Goal: Task Accomplishment & Management: Use online tool/utility

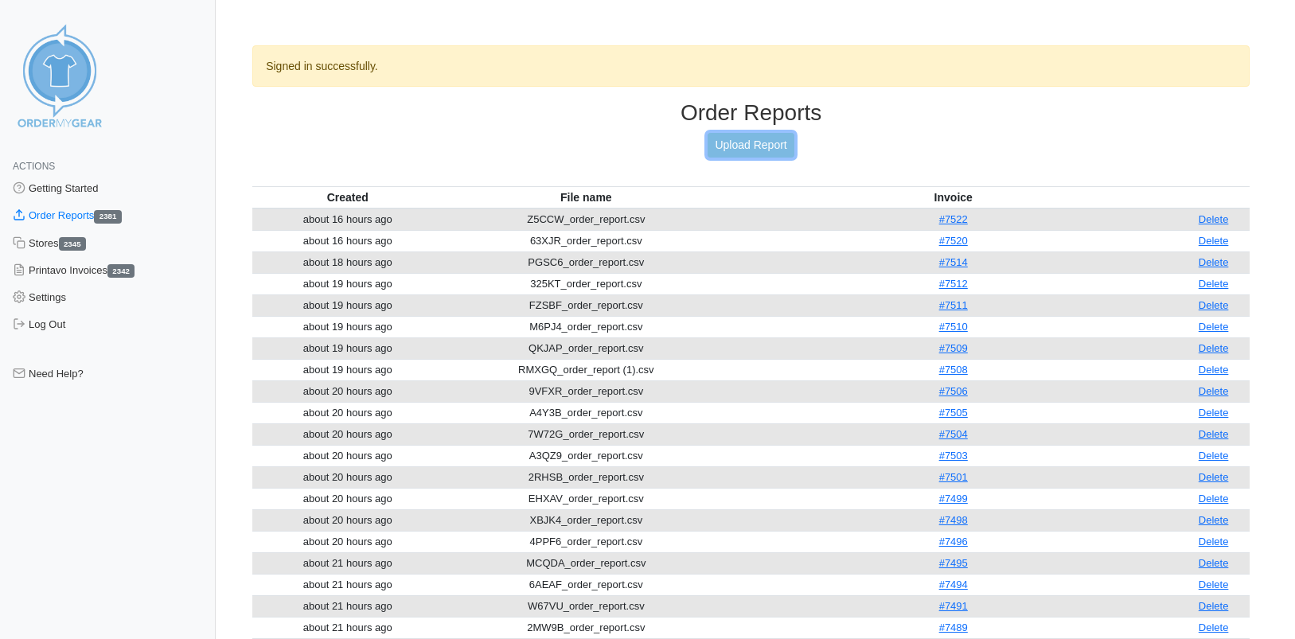
click at [774, 148] on link "Upload Report" at bounding box center [751, 145] width 86 height 25
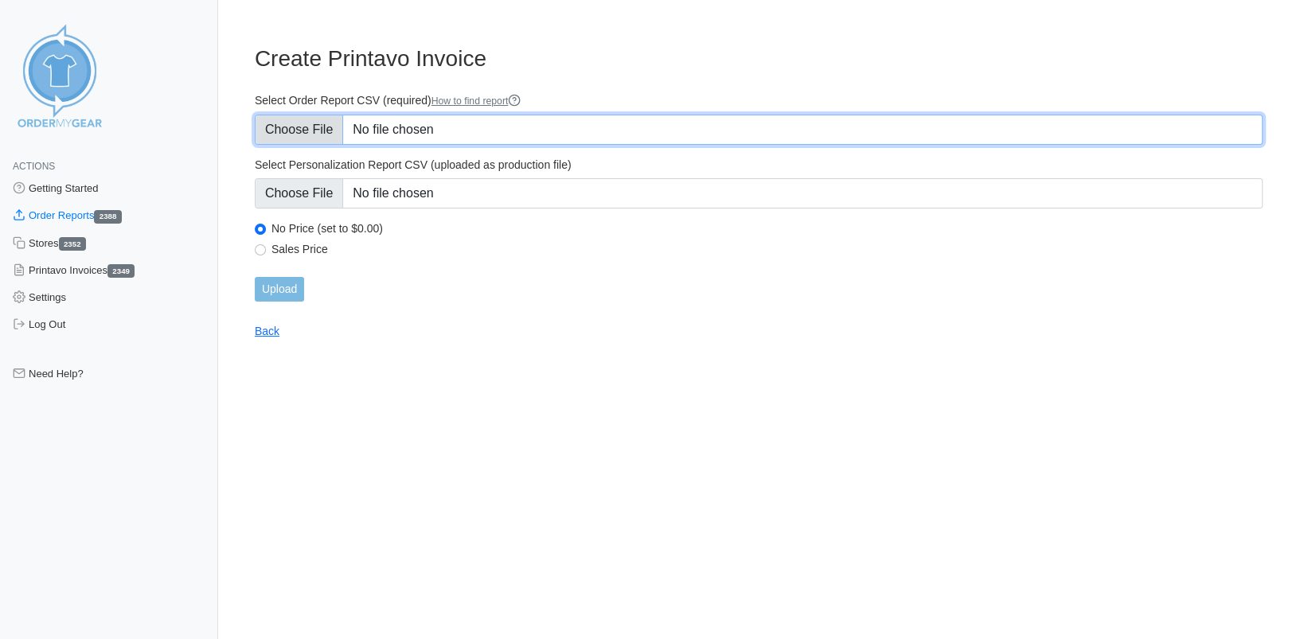
click at [326, 134] on input "Select Order Report CSV (required) How to find report" at bounding box center [759, 130] width 1008 height 30
type input "C:\fakepath\89DEV_order_report.csv"
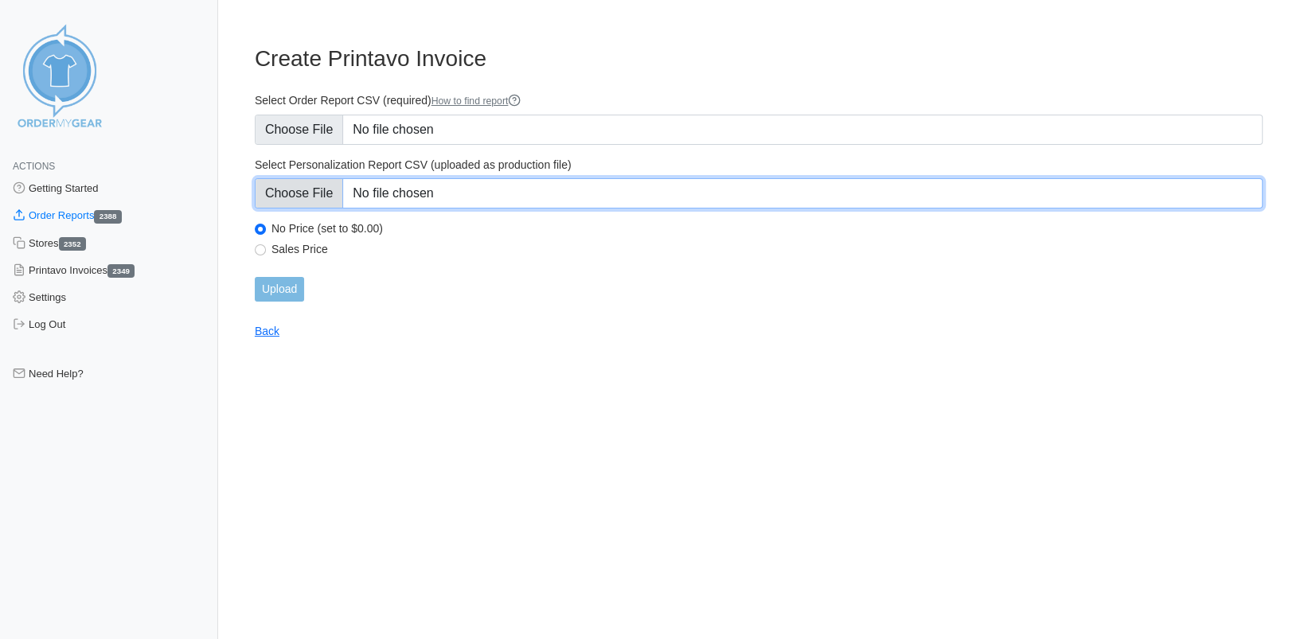
click at [303, 192] on input "Select Personalization Report CSV (uploaded as production file)" at bounding box center [759, 193] width 1008 height 30
type input "C:\fakepath\89DEV_personalization_report.csv"
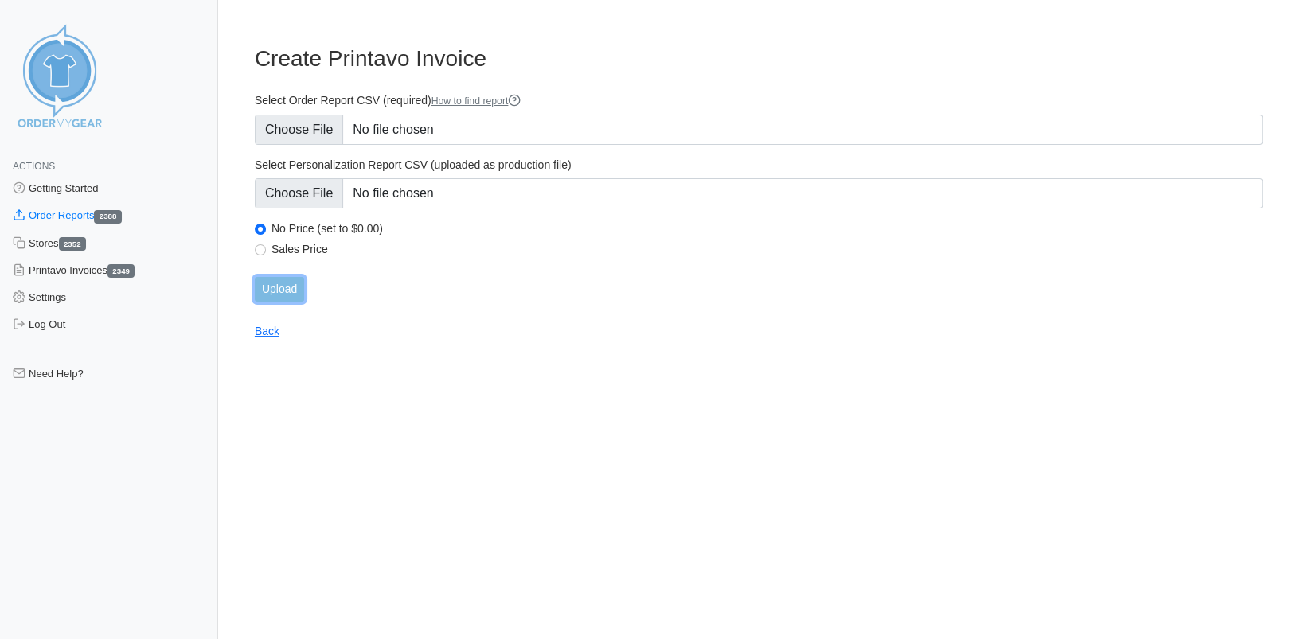
click at [285, 288] on input "Upload" at bounding box center [279, 289] width 49 height 25
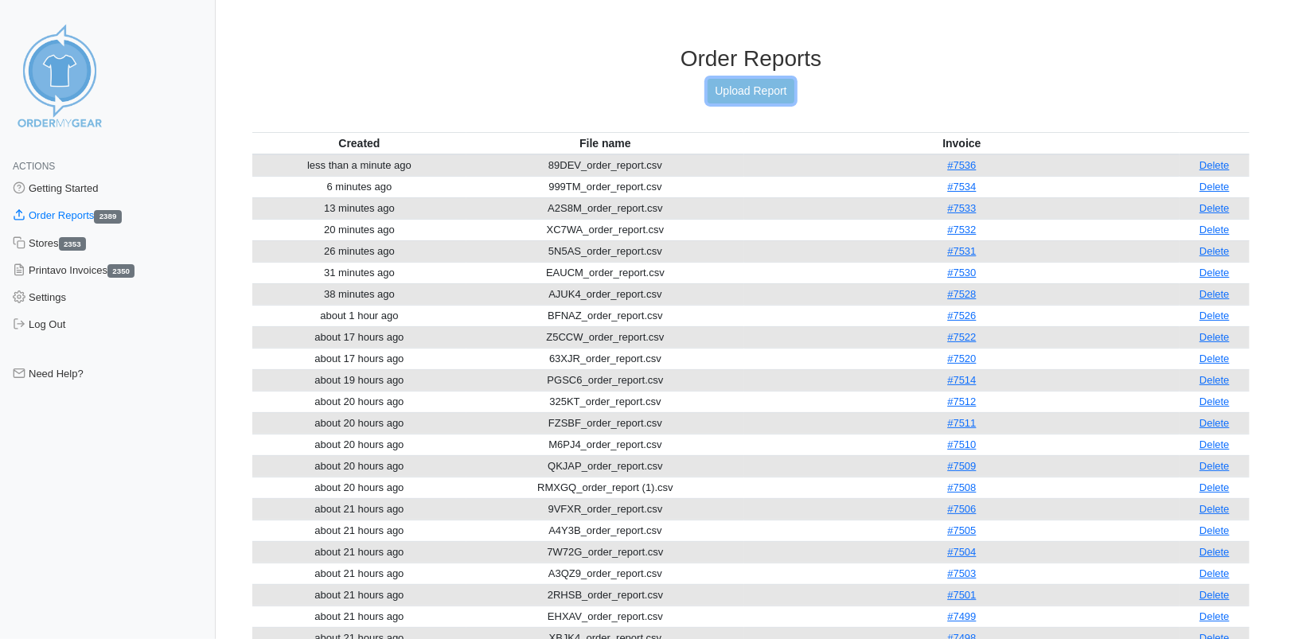
click at [737, 91] on link "Upload Report" at bounding box center [751, 91] width 86 height 25
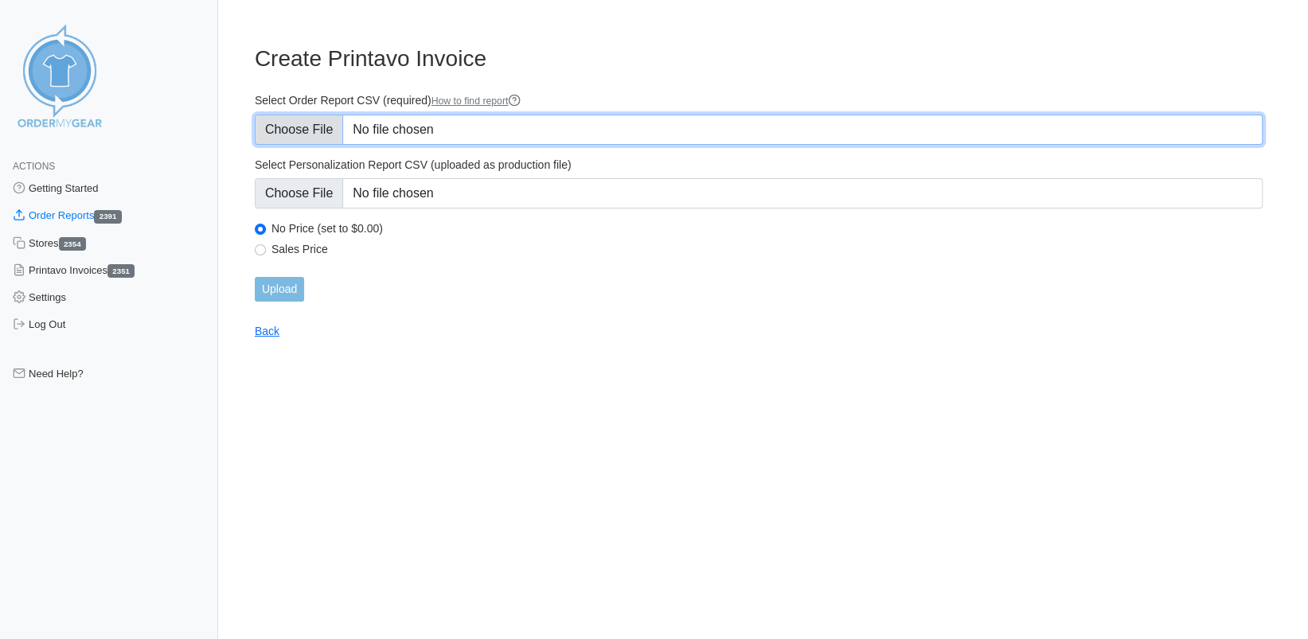
click at [326, 128] on input "Select Order Report CSV (required) How to find report" at bounding box center [759, 130] width 1008 height 30
type input "C:\fakepath\Y8N7T_order_report.csv"
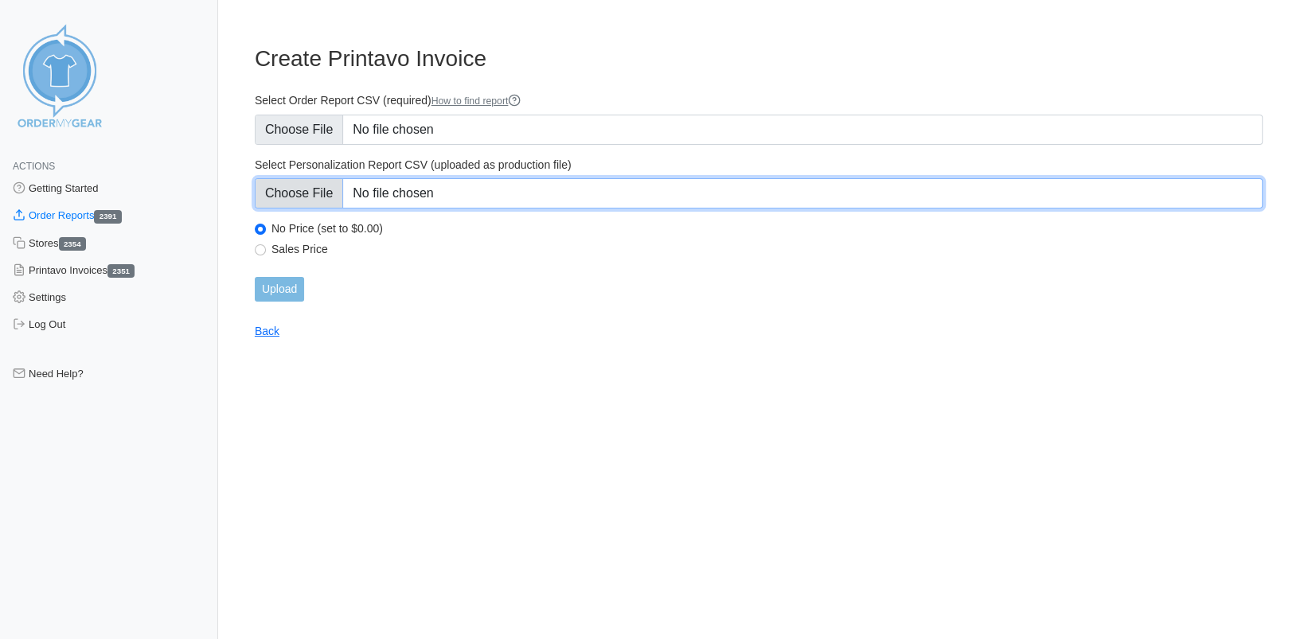
click at [307, 197] on input "Select Personalization Report CSV (uploaded as production file)" at bounding box center [759, 193] width 1008 height 30
type input "C:\fakepath\Y8N7T_personalization_report.csv"
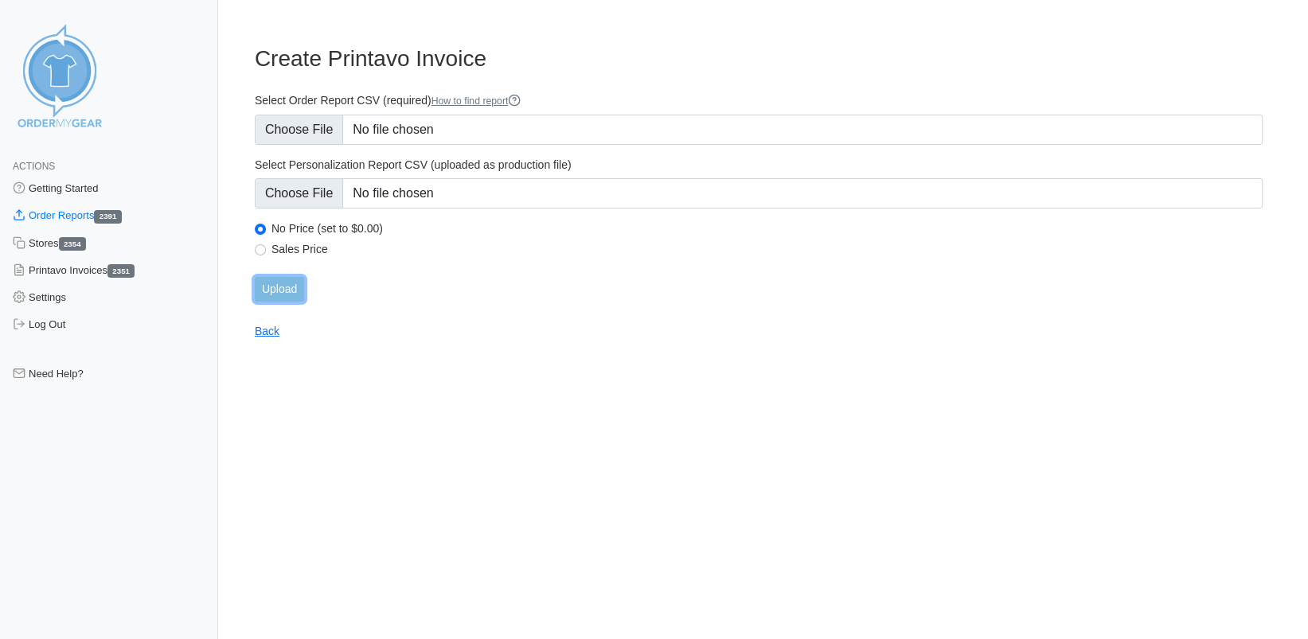
click at [278, 291] on input "Upload" at bounding box center [279, 289] width 49 height 25
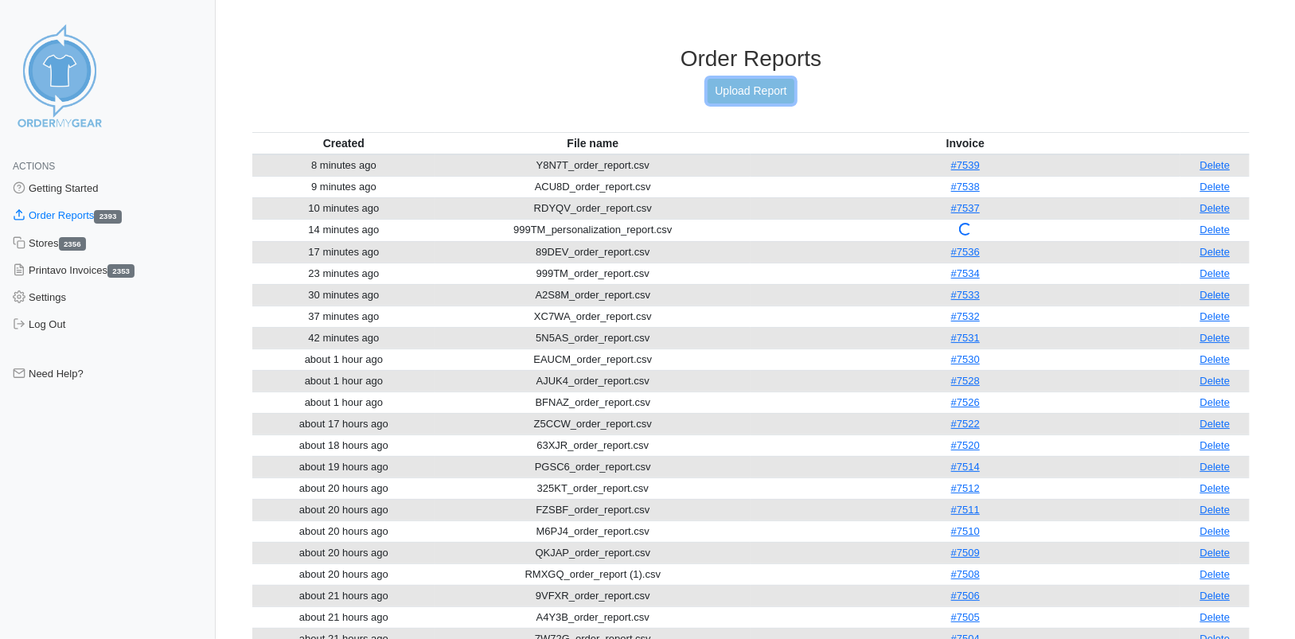
click at [754, 84] on link "Upload Report" at bounding box center [751, 91] width 86 height 25
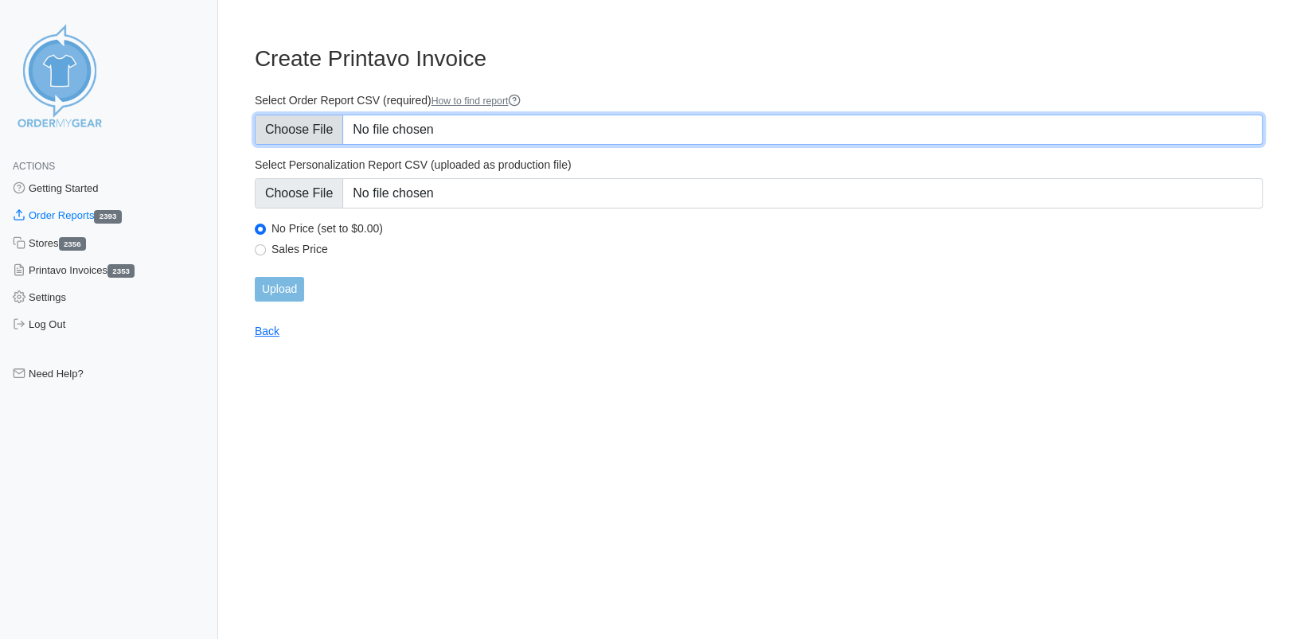
click at [309, 131] on input "Select Order Report CSV (required) How to find report" at bounding box center [759, 130] width 1008 height 30
type input "C:\fakepath\Z5CCW_order_report (2).csv"
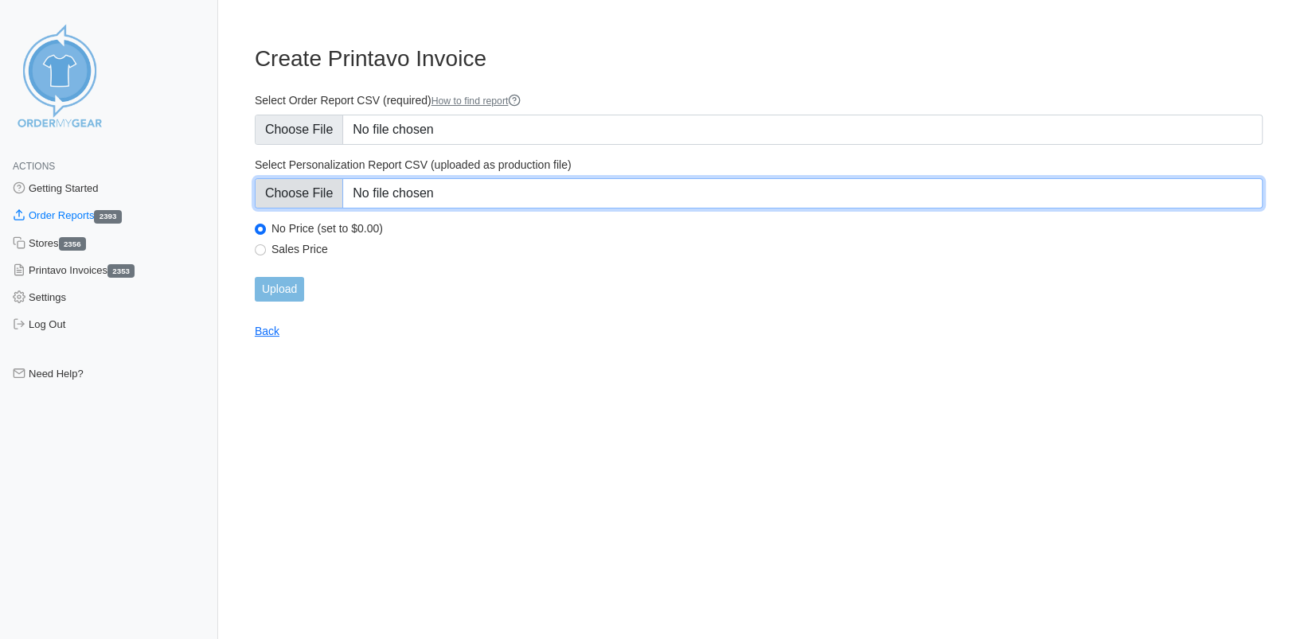
click at [310, 196] on input "Select Personalization Report CSV (uploaded as production file)" at bounding box center [759, 193] width 1008 height 30
type input "C:\fakepath\Z5CCW_personalization_report (1).csv"
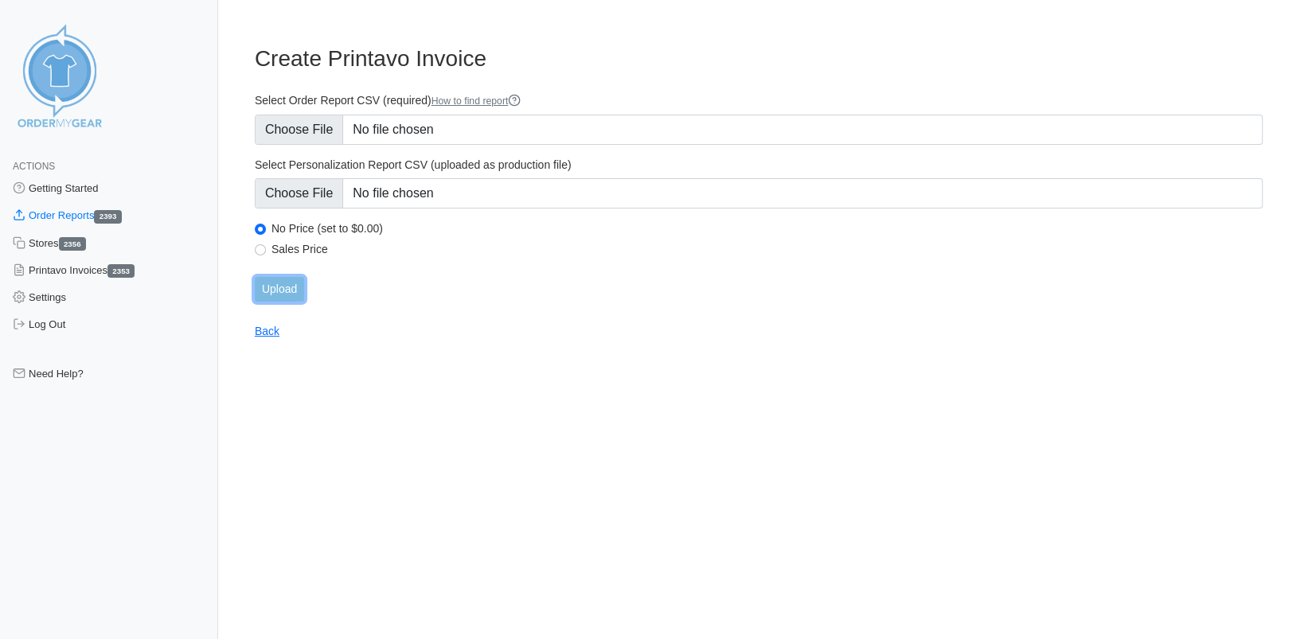
click at [274, 290] on input "Upload" at bounding box center [279, 289] width 49 height 25
click at [268, 328] on link "Back" at bounding box center [267, 331] width 25 height 13
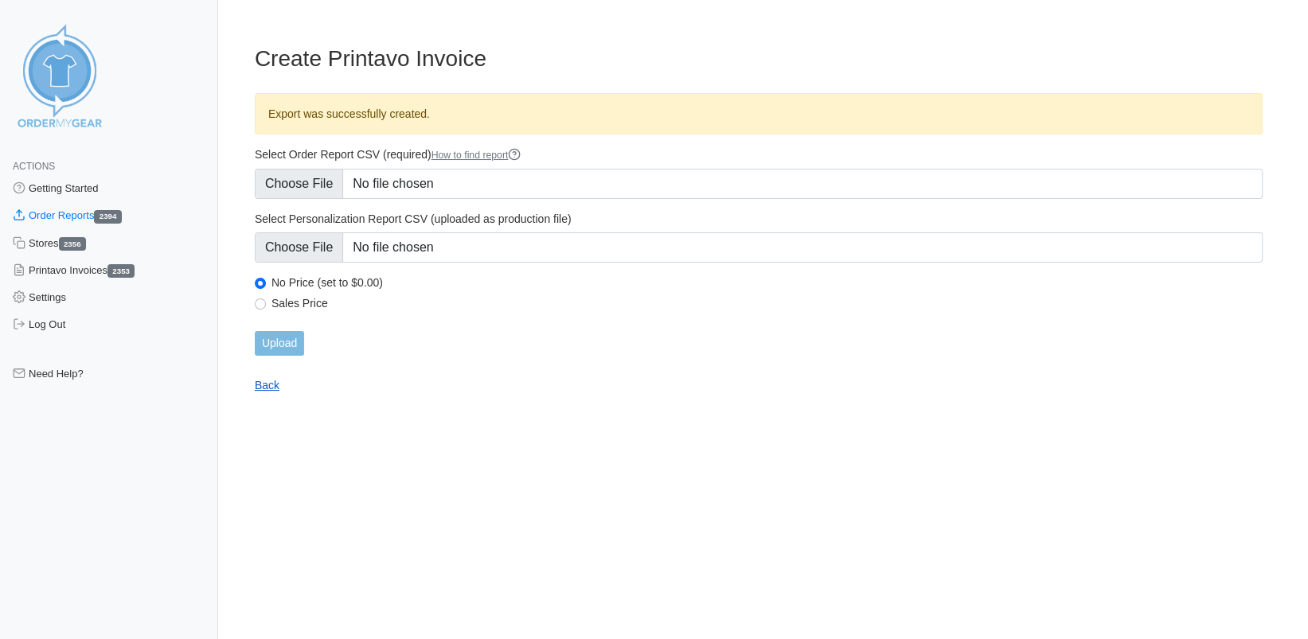
click at [271, 380] on link "Back" at bounding box center [267, 385] width 25 height 13
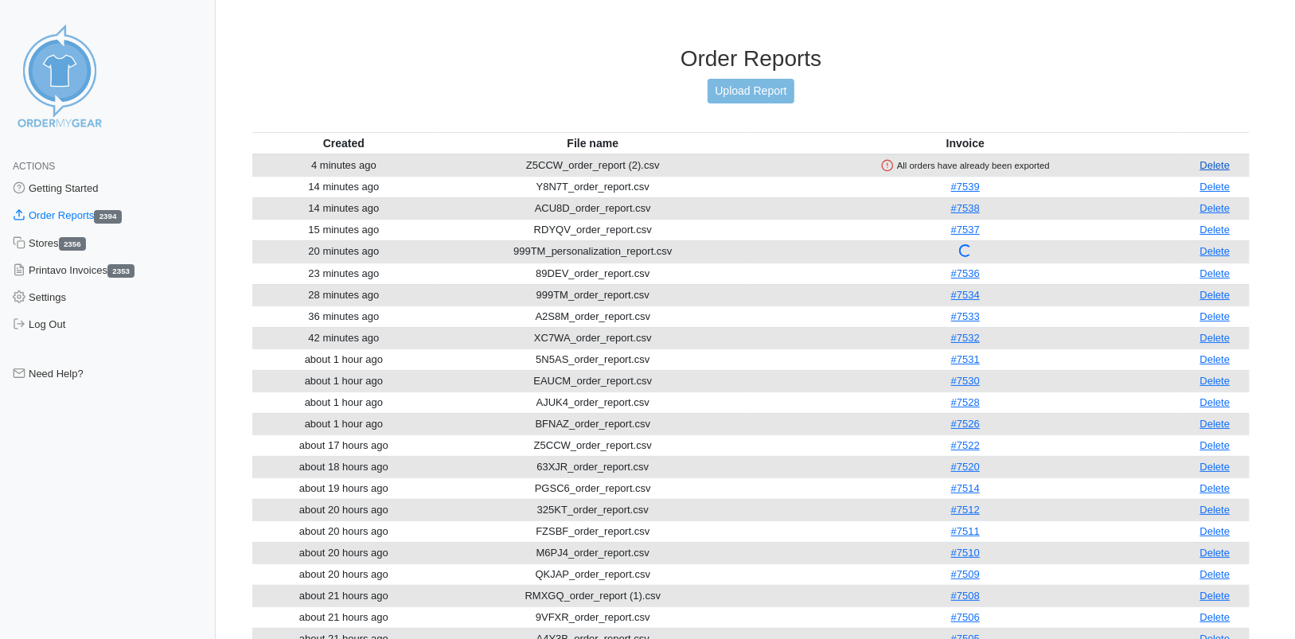
click at [1221, 164] on link "Delete" at bounding box center [1215, 165] width 30 height 12
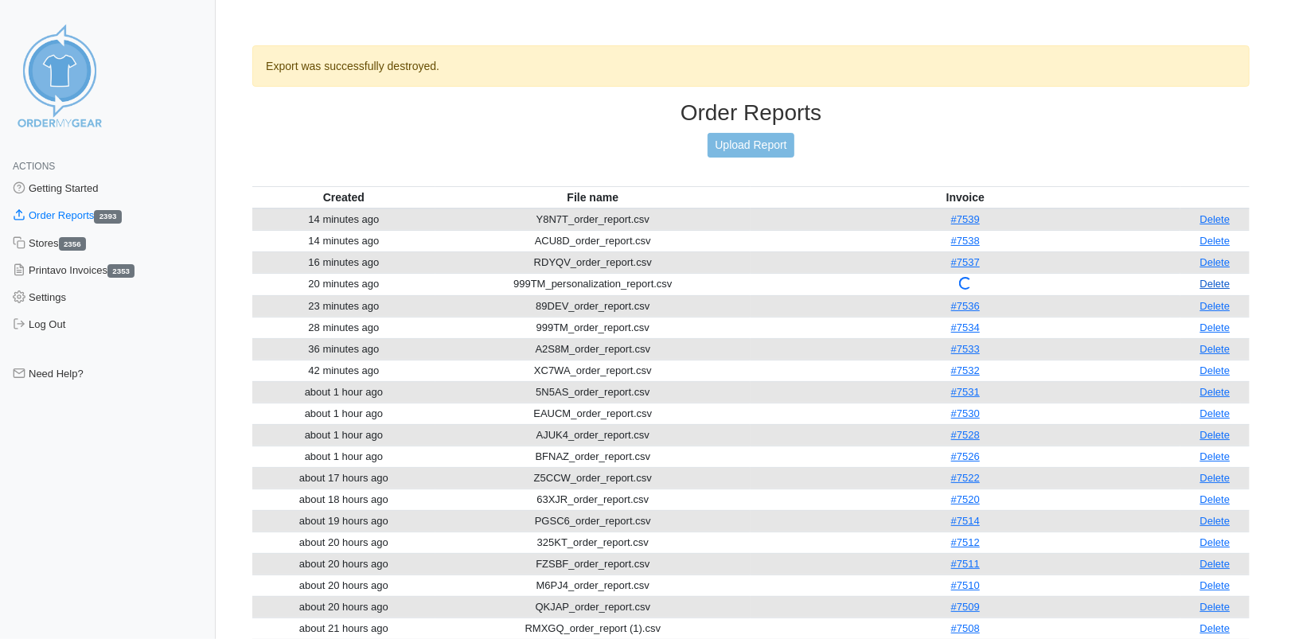
click at [1210, 279] on link "Delete" at bounding box center [1215, 284] width 30 height 12
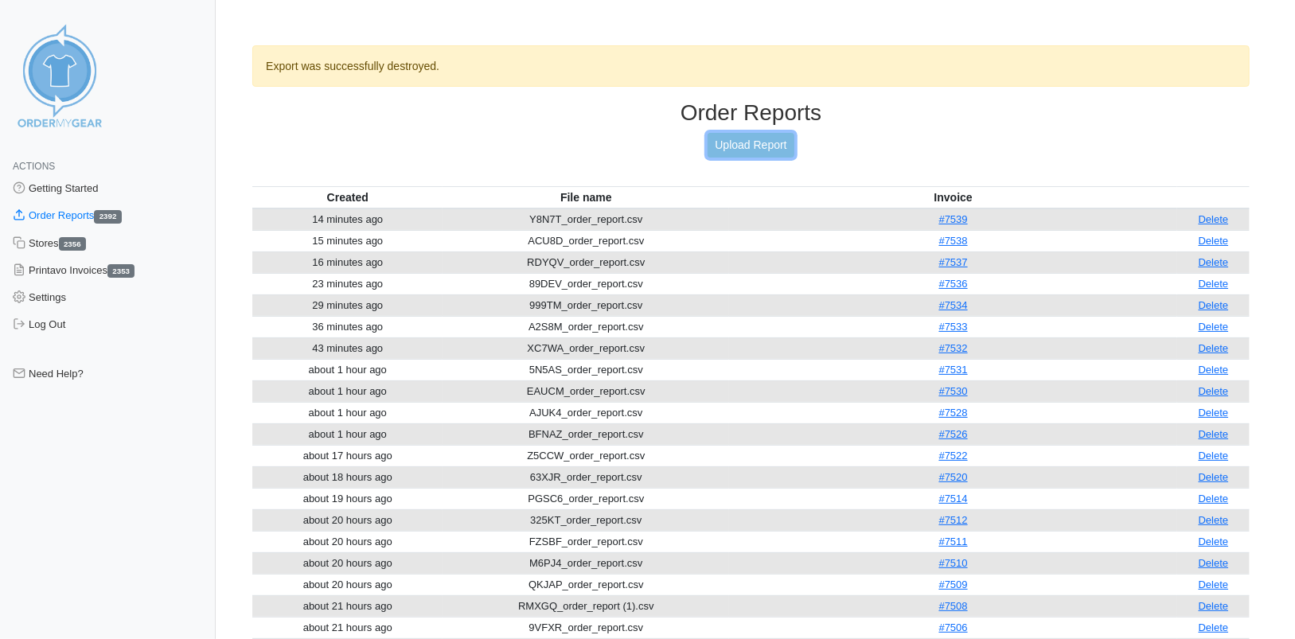
click at [732, 141] on link "Upload Report" at bounding box center [751, 145] width 86 height 25
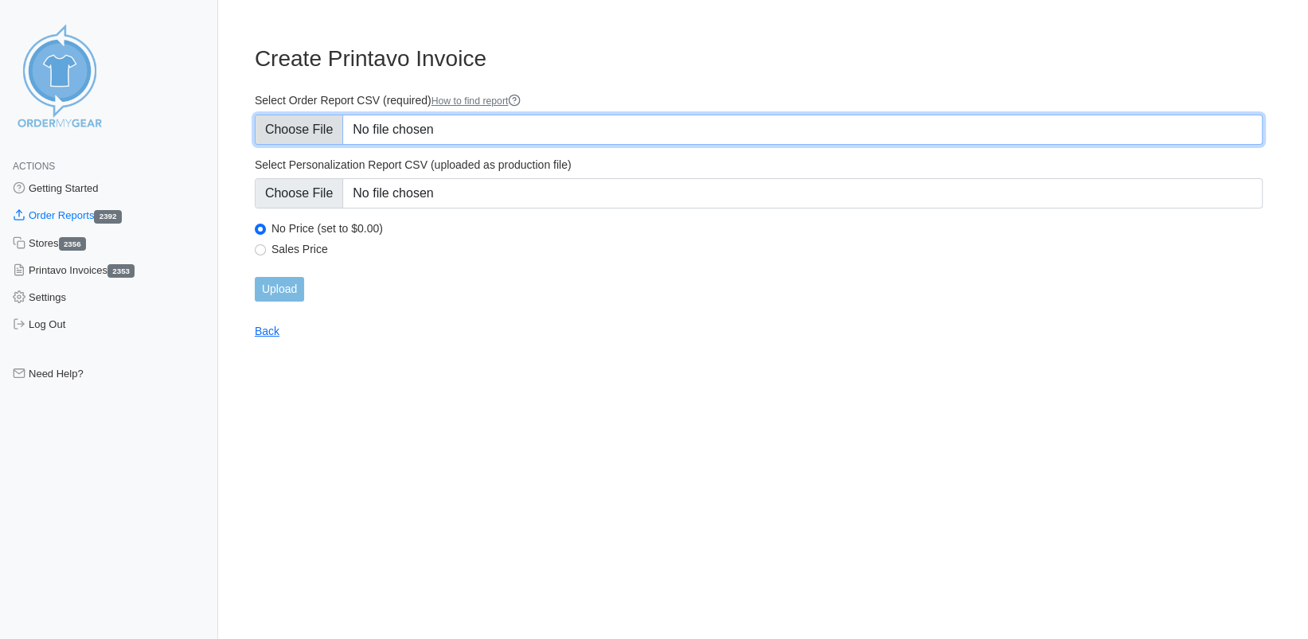
click at [299, 130] on input "Select Order Report CSV (required) How to find report" at bounding box center [759, 130] width 1008 height 30
type input "C:\fakepath\AJYT5_order_report.csv"
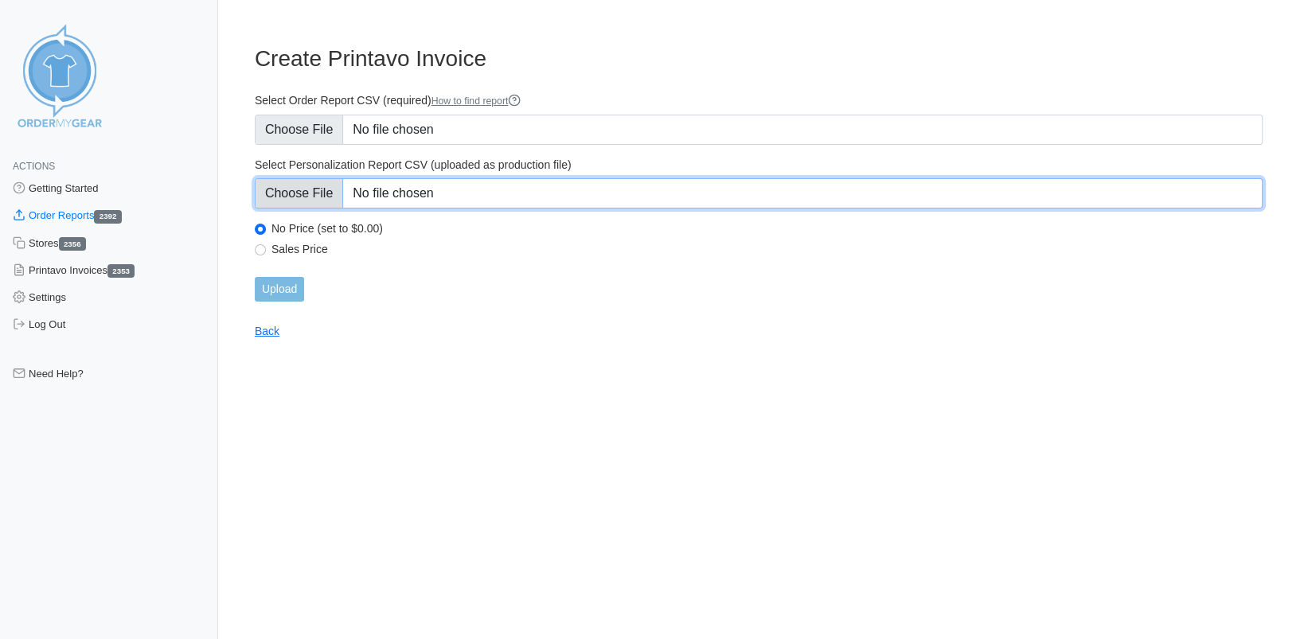
click at [306, 183] on input "Select Personalization Report CSV (uploaded as production file)" at bounding box center [759, 193] width 1008 height 30
type input "C:\fakepath\AJYT5_personalization_report.csv"
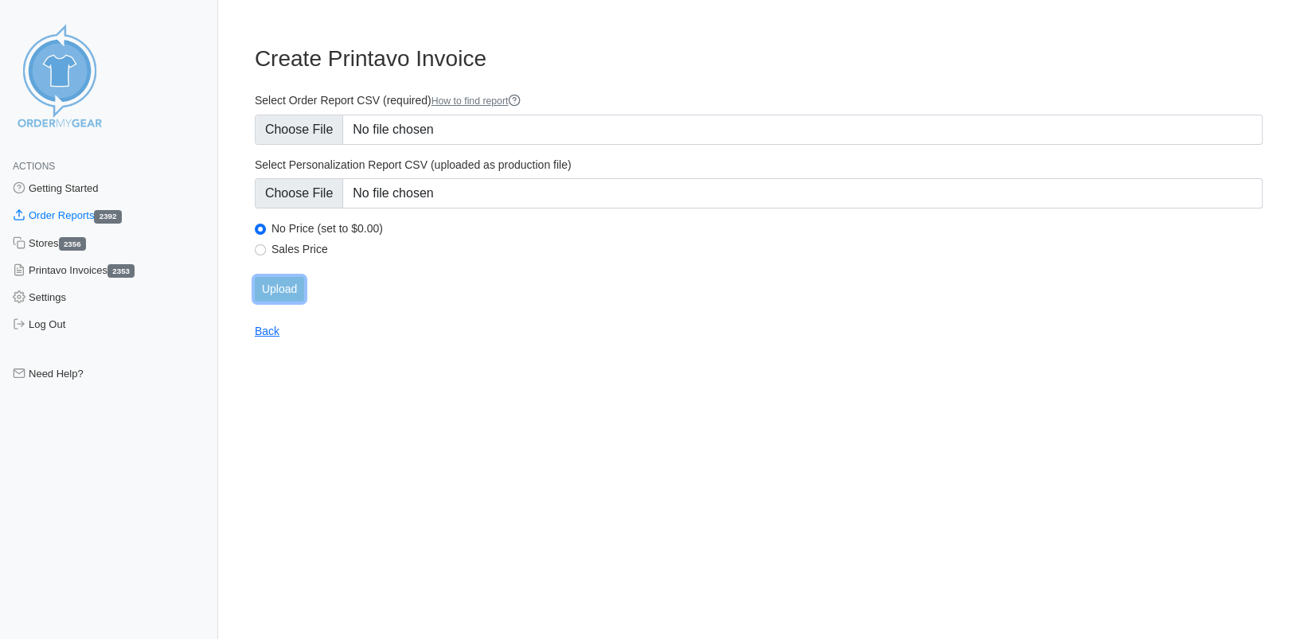
click at [282, 284] on input "Upload" at bounding box center [279, 289] width 49 height 25
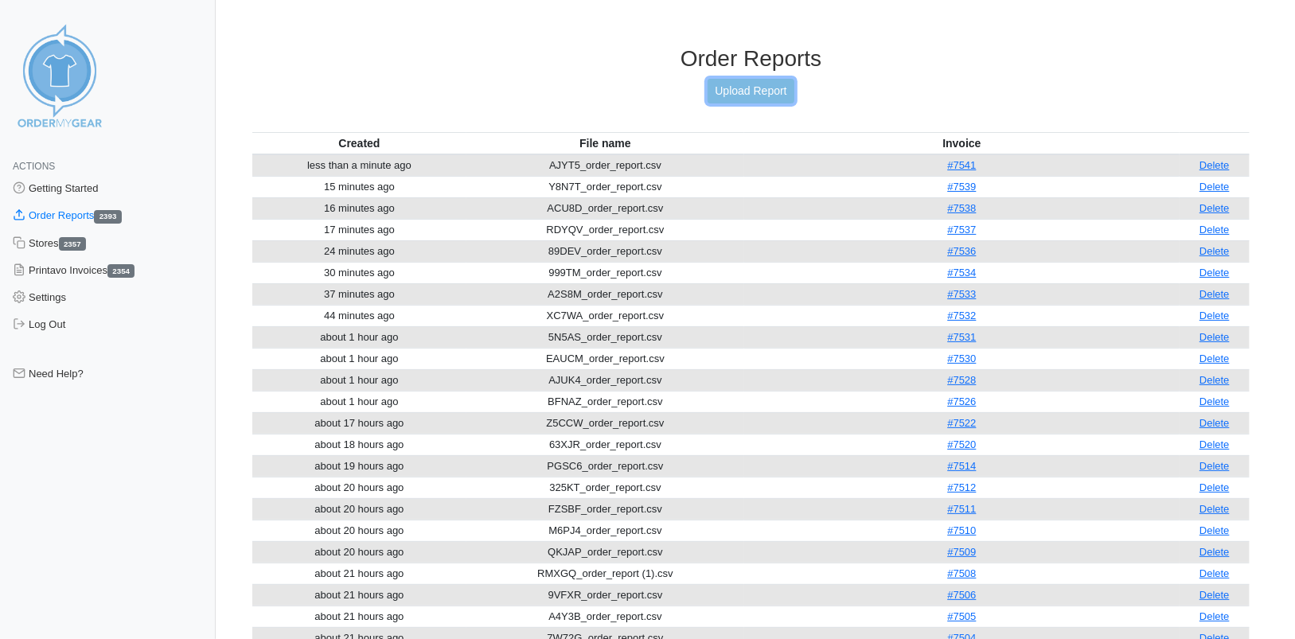
click at [761, 92] on link "Upload Report" at bounding box center [751, 91] width 86 height 25
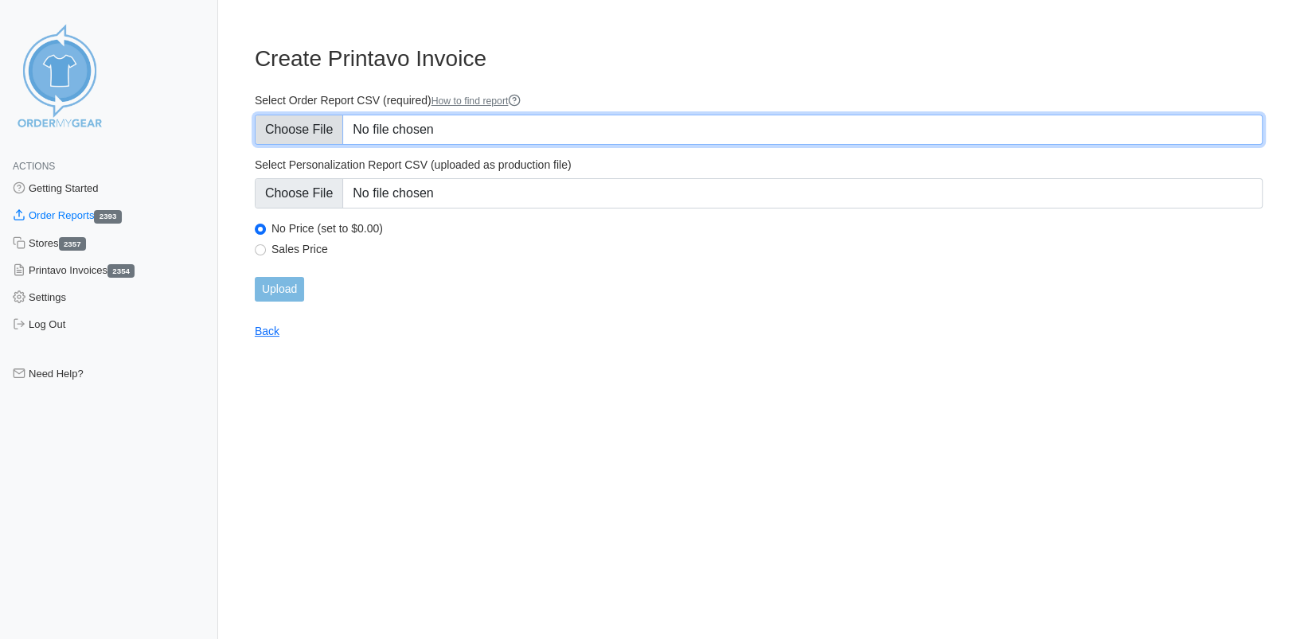
click at [306, 130] on input "Select Order Report CSV (required) How to find report" at bounding box center [759, 130] width 1008 height 30
type input "C:\fakepath\Z5CCW_order_report (3).csv"
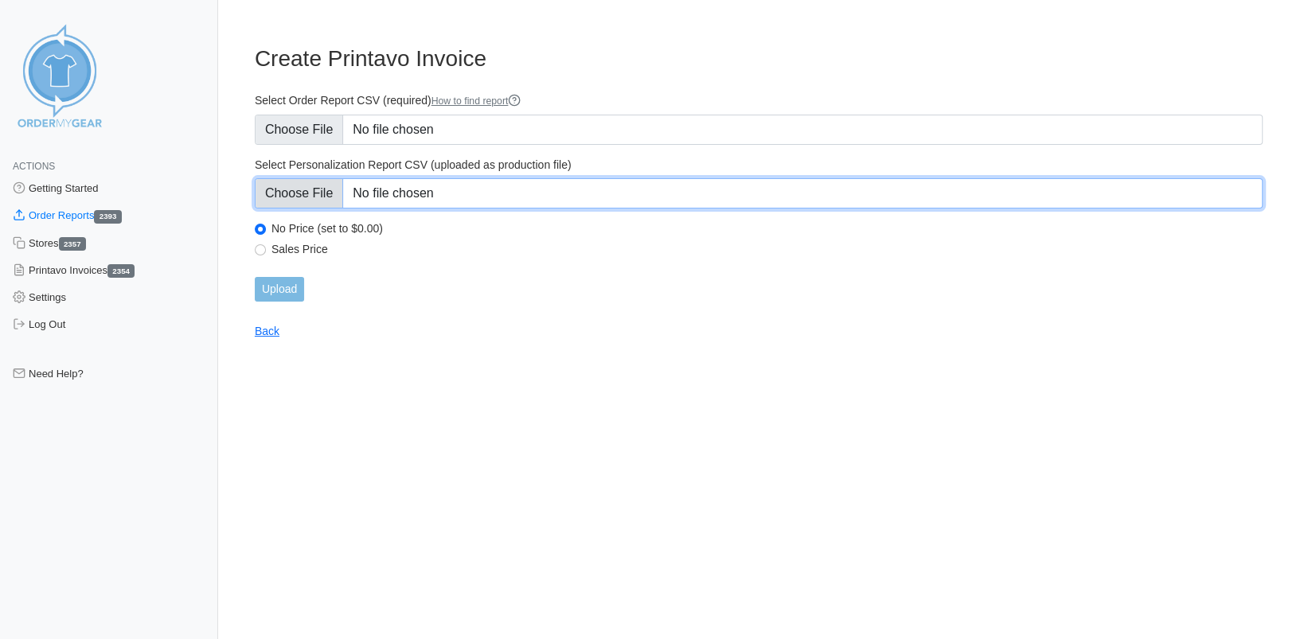
click at [306, 194] on input "Select Personalization Report CSV (uploaded as production file)" at bounding box center [759, 193] width 1008 height 30
type input "C:\fakepath\Z5CCW_personalization_report (2).csv"
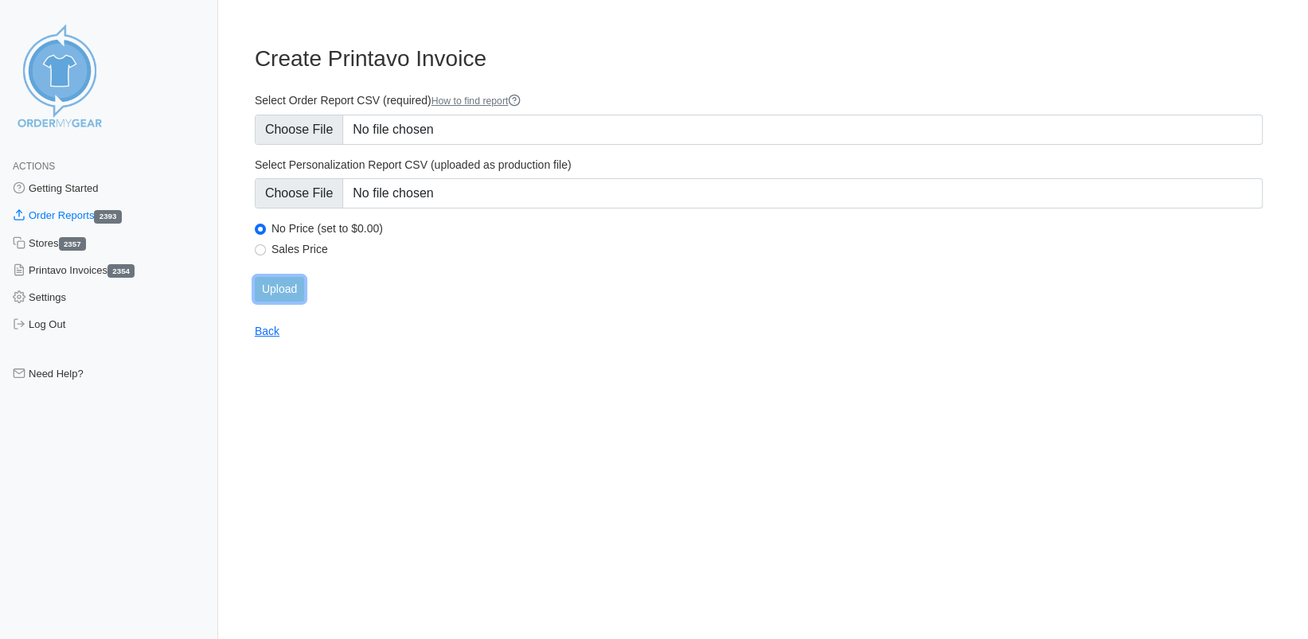
click at [277, 286] on input "Upload" at bounding box center [279, 289] width 49 height 25
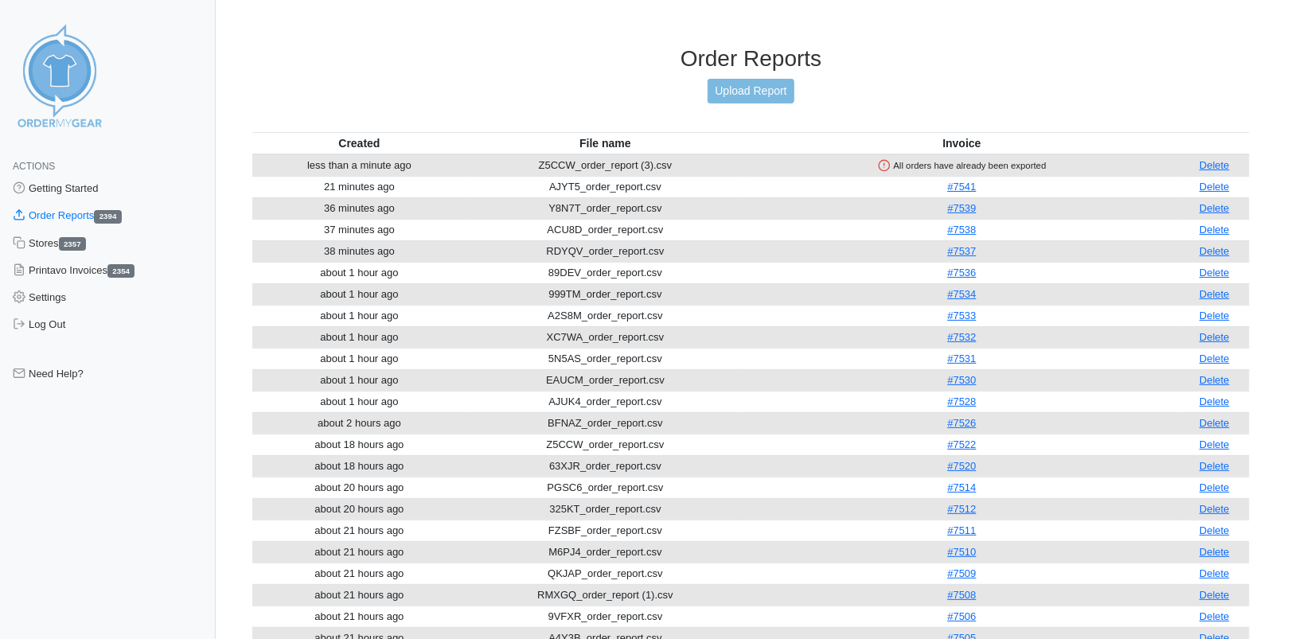
drag, startPoint x: 1218, startPoint y: 166, endPoint x: 708, endPoint y: 137, distance: 510.2
click at [1218, 166] on link "Delete" at bounding box center [1215, 165] width 30 height 12
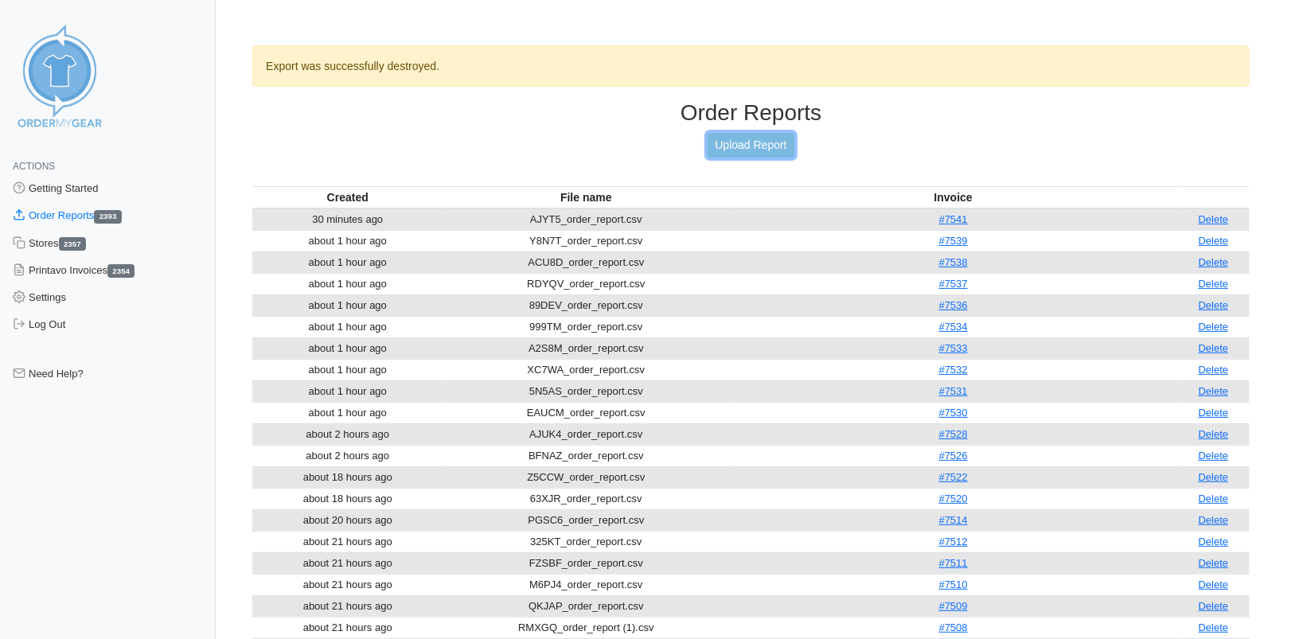
click at [744, 150] on link "Upload Report" at bounding box center [751, 145] width 86 height 25
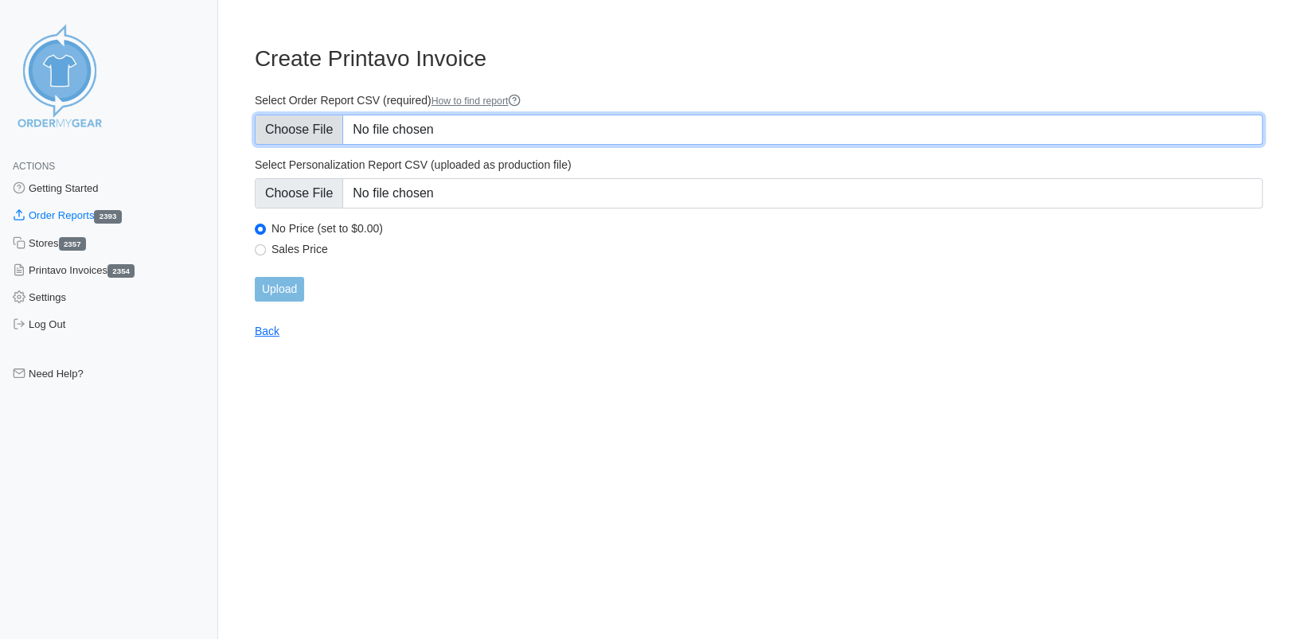
click at [304, 127] on input "Select Order Report CSV (required) How to find report" at bounding box center [759, 130] width 1008 height 30
type input "C:\fakepath\7VV4M_order_report.csv"
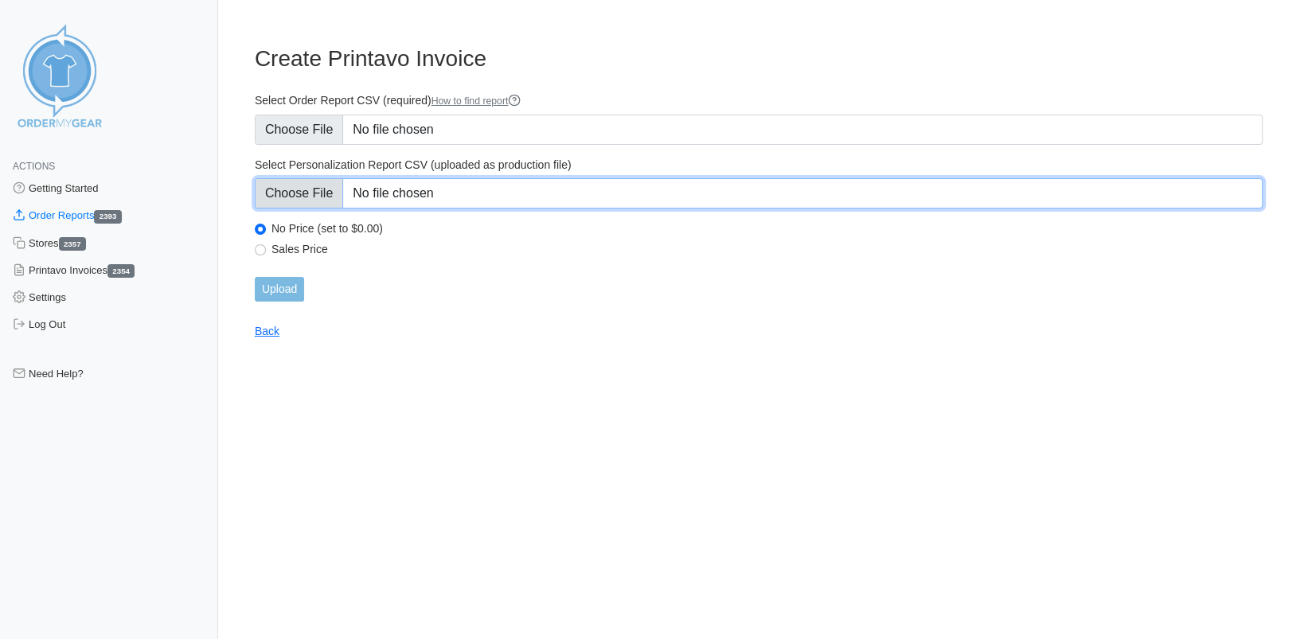
click at [272, 198] on input "Select Personalization Report CSV (uploaded as production file)" at bounding box center [759, 193] width 1008 height 30
type input "C:\fakepath\7VV4M_personalization_report.csv"
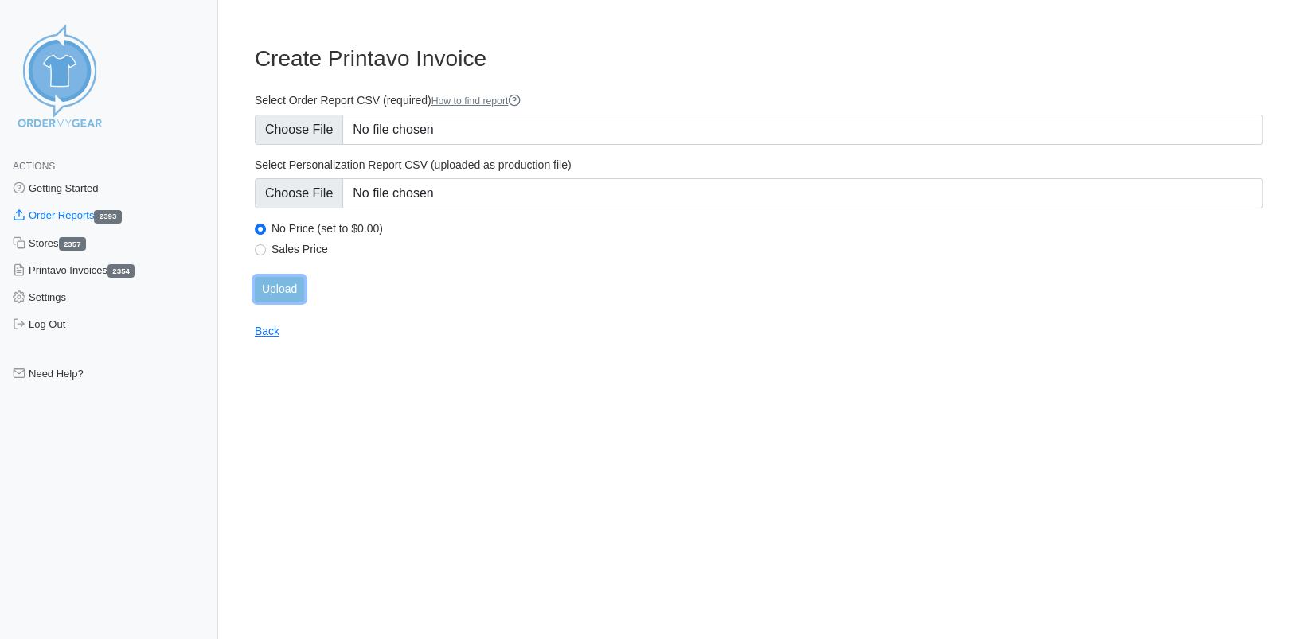
click at [295, 287] on input "Upload" at bounding box center [279, 289] width 49 height 25
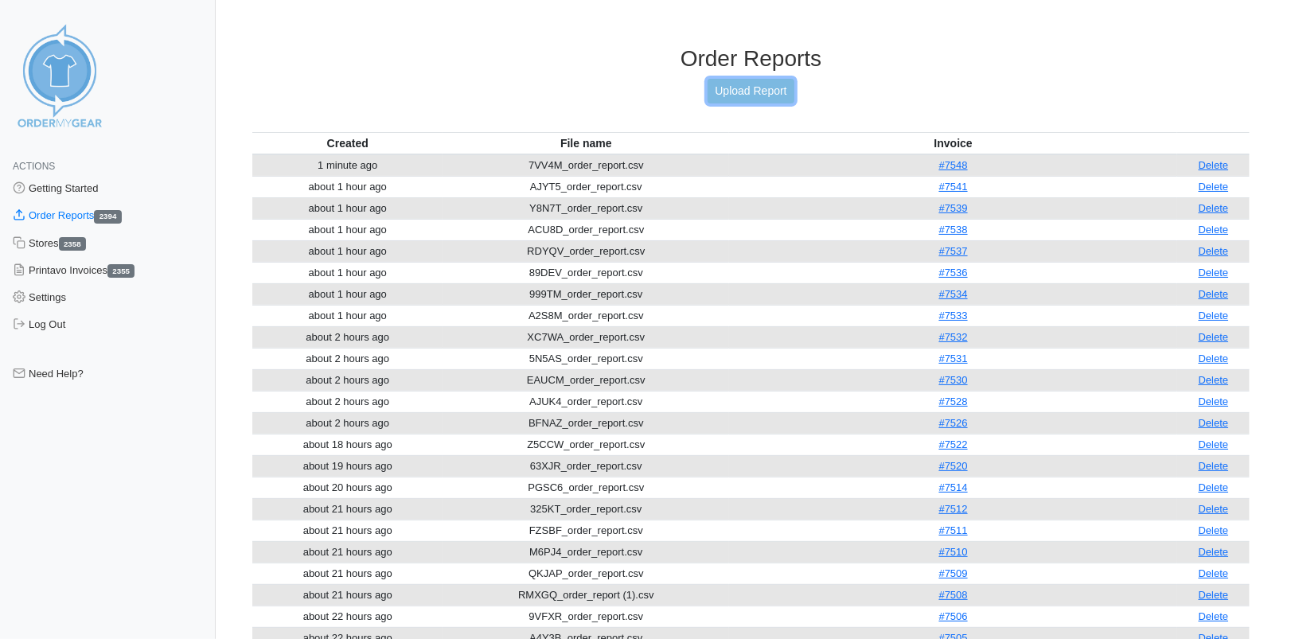
click at [748, 88] on link "Upload Report" at bounding box center [751, 91] width 86 height 25
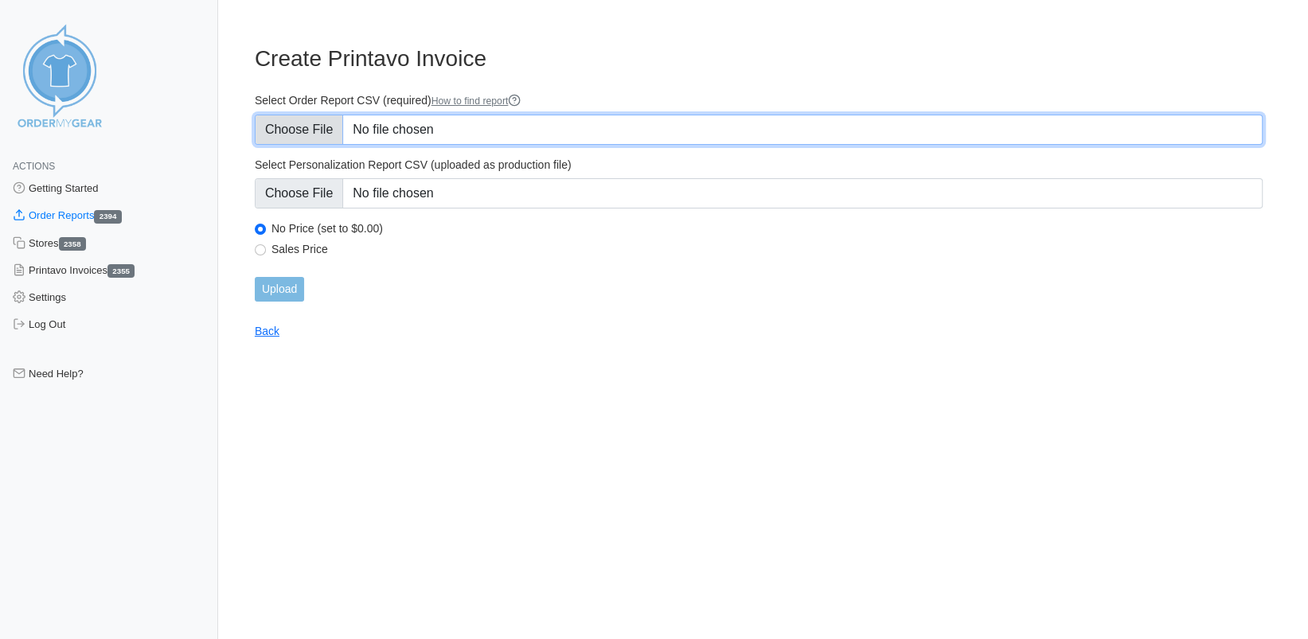
click at [305, 123] on input "Select Order Report CSV (required) How to find report" at bounding box center [759, 130] width 1008 height 30
type input "C:\fakepath\J38U4_order_report.csv"
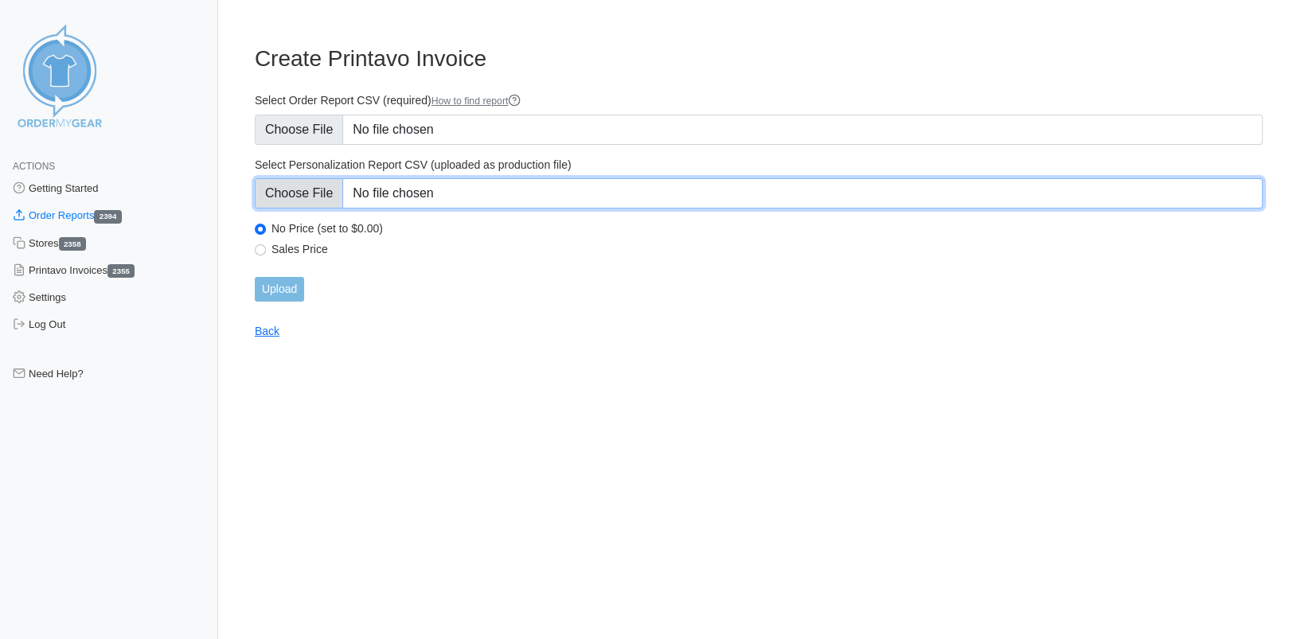
click at [316, 194] on input "Select Personalization Report CSV (uploaded as production file)" at bounding box center [759, 193] width 1008 height 30
type input "C:\fakepath\J38U4_personalization_report.csv"
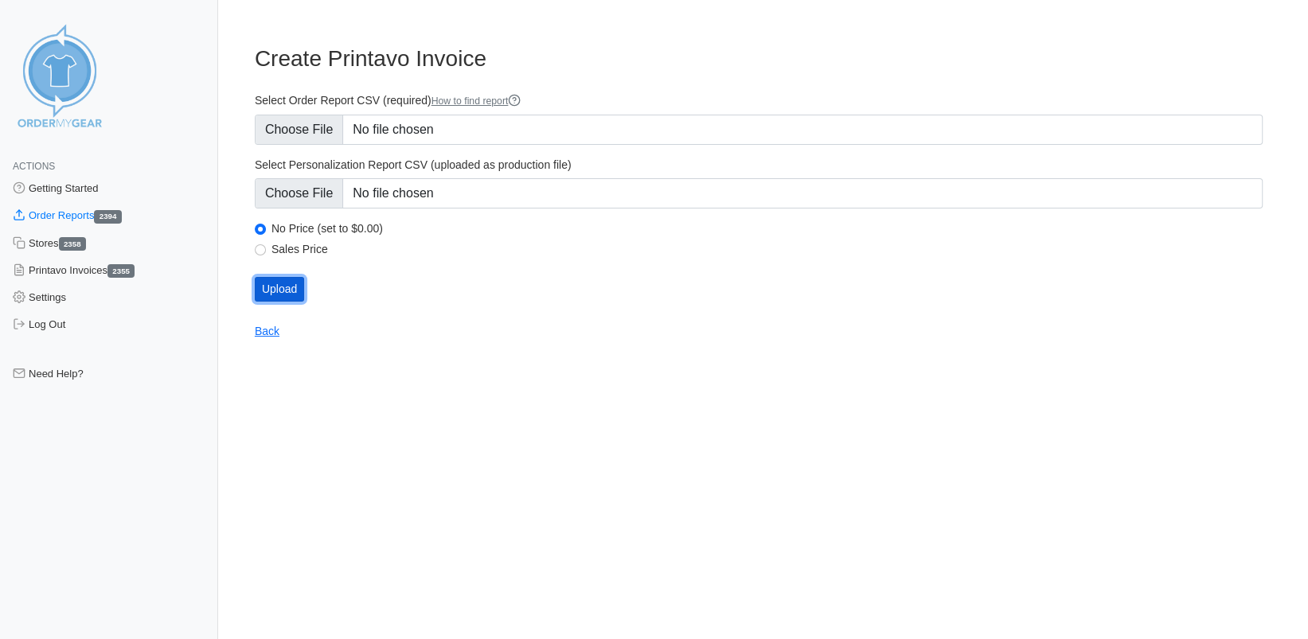
click at [279, 284] on input "Upload" at bounding box center [279, 289] width 49 height 25
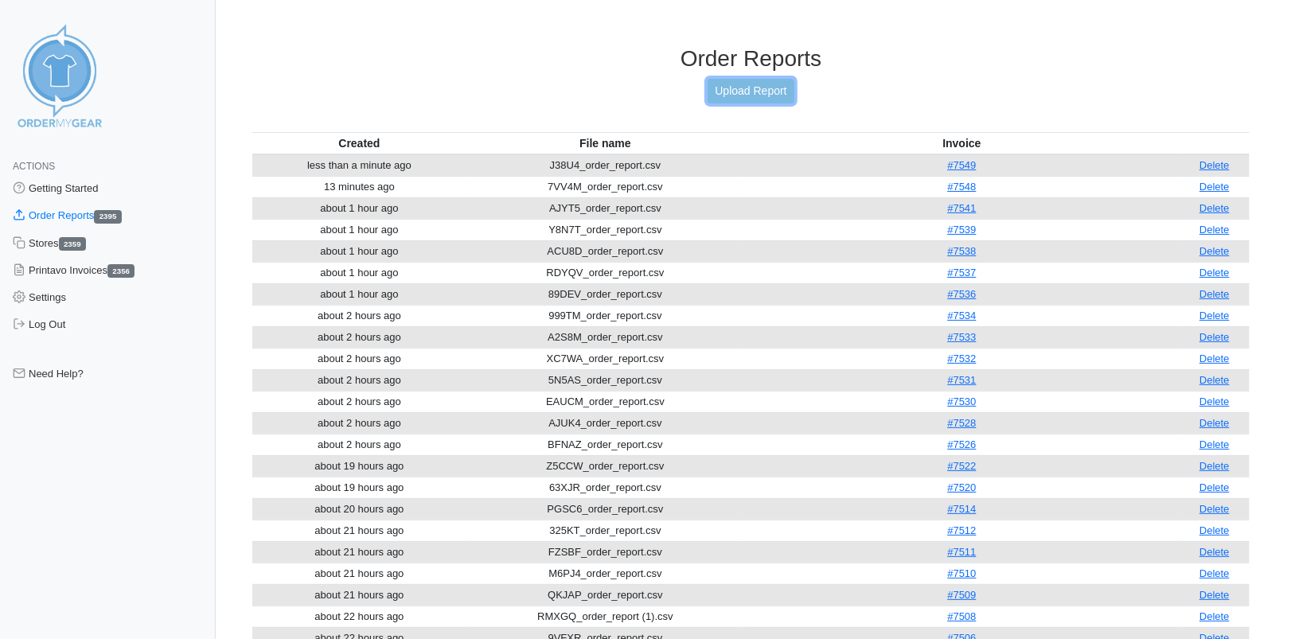
click at [758, 90] on link "Upload Report" at bounding box center [751, 91] width 86 height 25
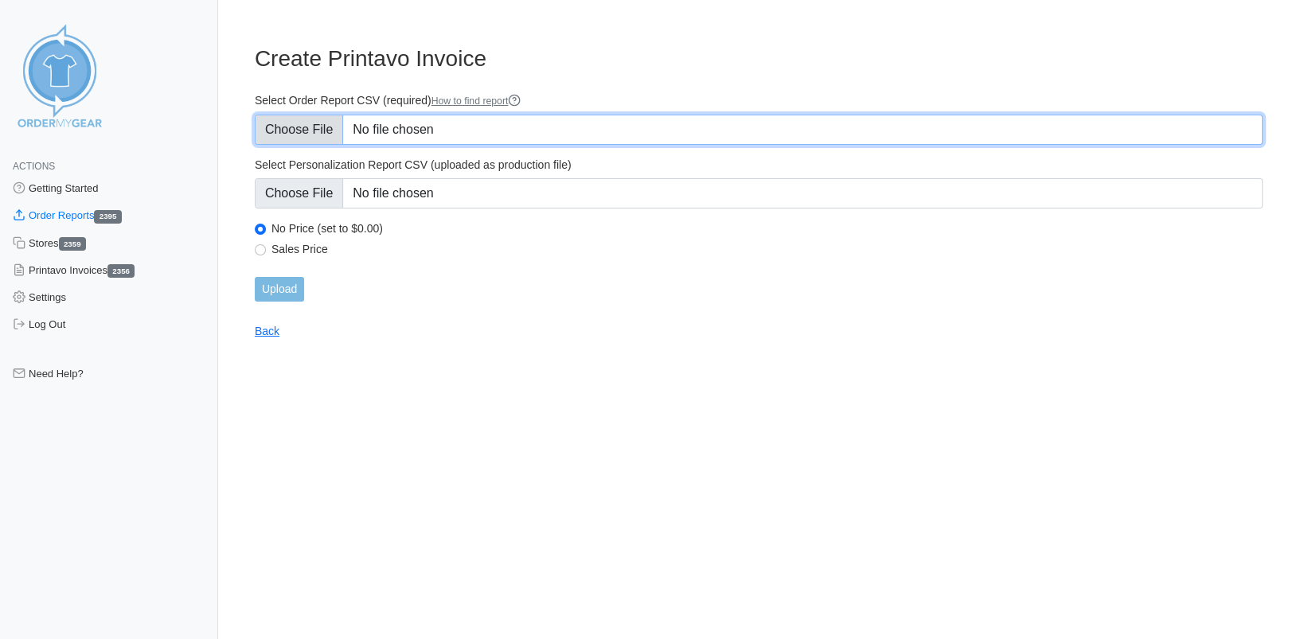
click at [302, 135] on input "Select Order Report CSV (required) How to find report" at bounding box center [759, 130] width 1008 height 30
type input "C:\fakepath\QXSUF_order_report.csv"
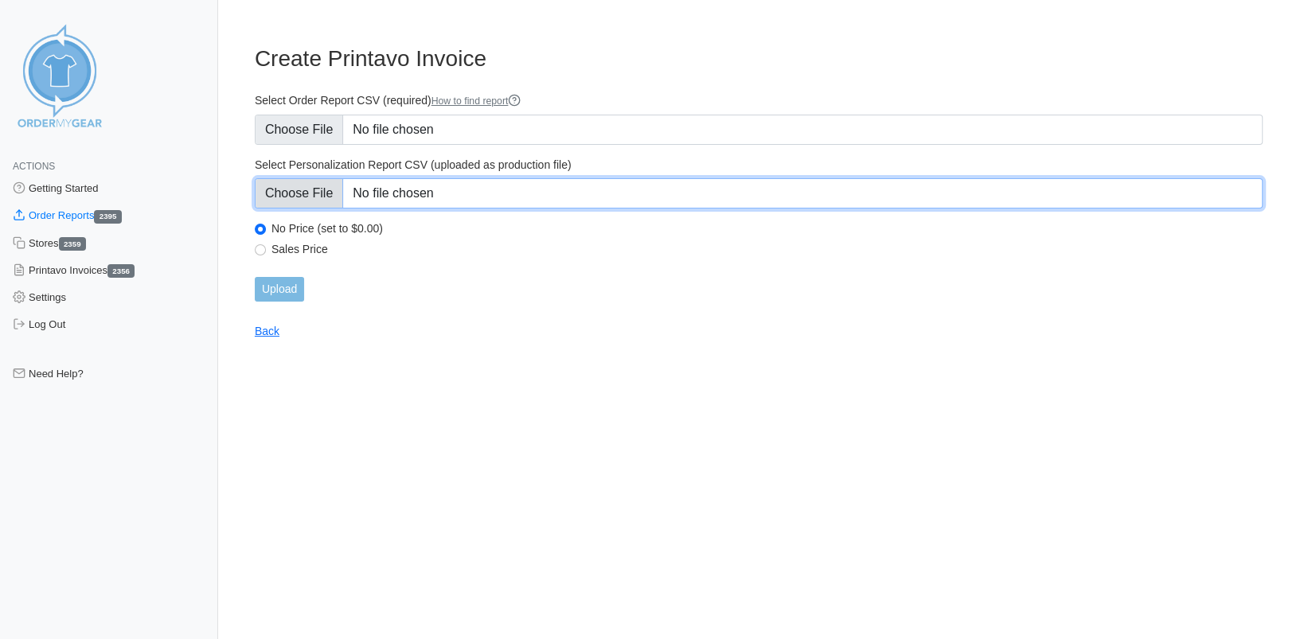
click at [291, 183] on input "Select Personalization Report CSV (uploaded as production file)" at bounding box center [759, 193] width 1008 height 30
type input "C:\fakepath\QXSUF_personalization_report.csv"
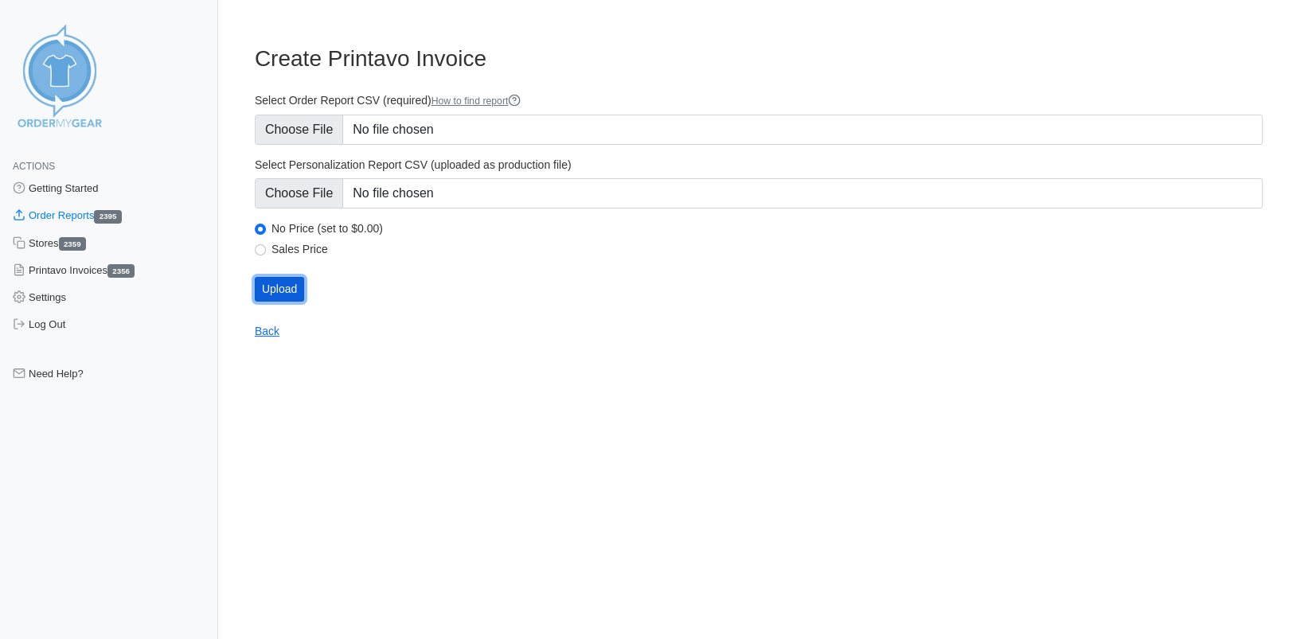
click at [287, 290] on input "Upload" at bounding box center [279, 289] width 49 height 25
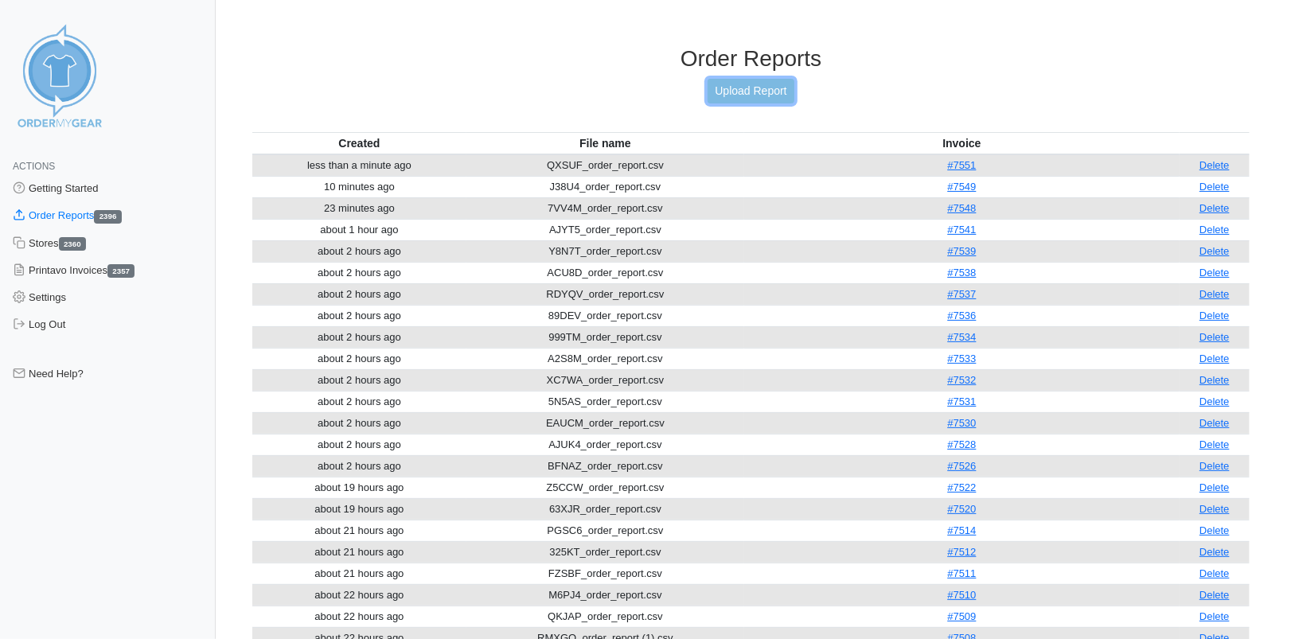
click at [739, 90] on link "Upload Report" at bounding box center [751, 91] width 86 height 25
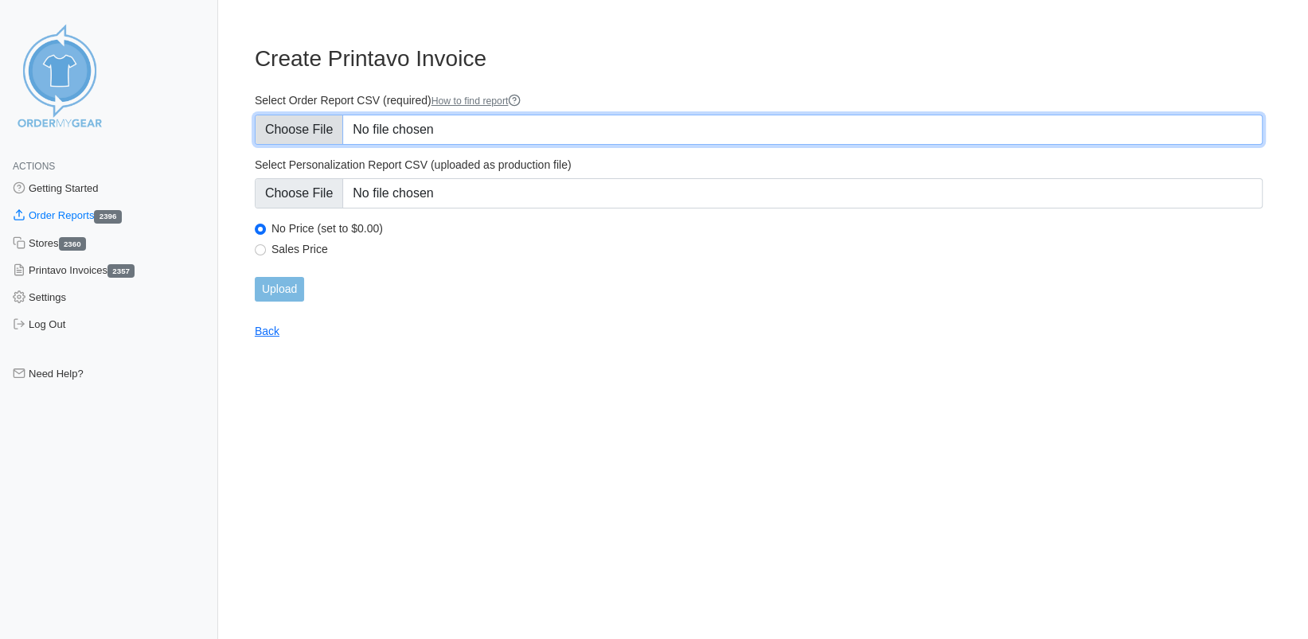
click at [317, 134] on input "Select Order Report CSV (required) How to find report" at bounding box center [759, 130] width 1008 height 30
type input "C:\fakepath\QXSUF_order_report (1).csv"
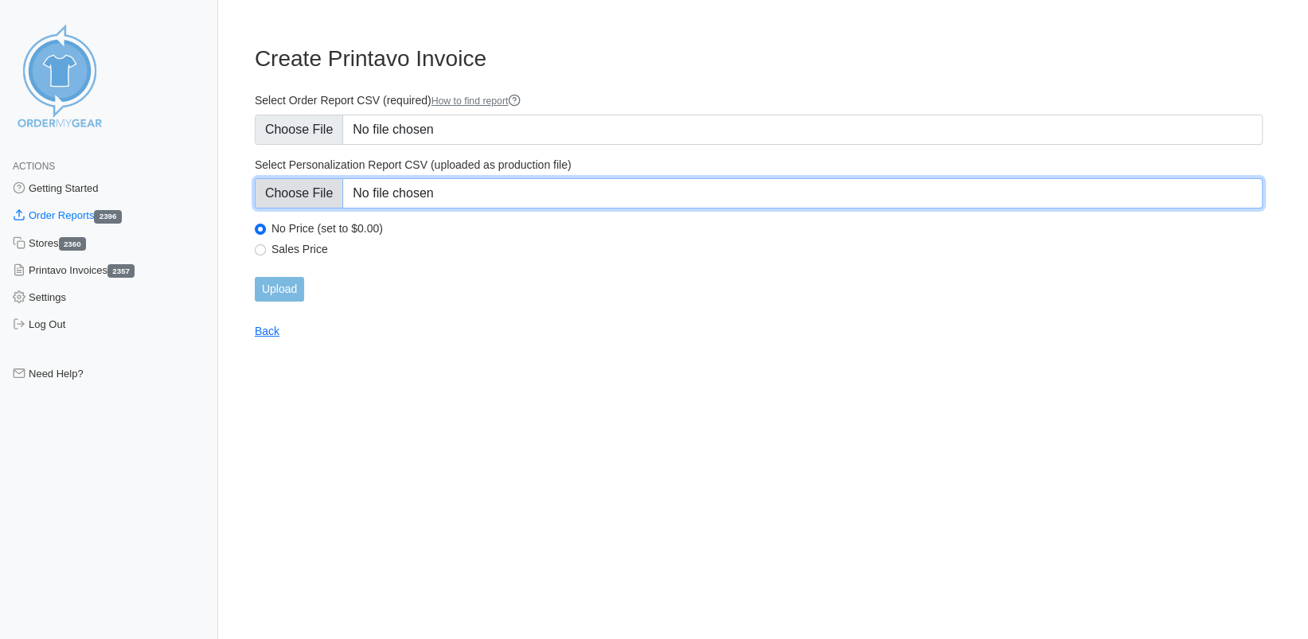
click at [287, 193] on input "Select Personalization Report CSV (uploaded as production file)" at bounding box center [759, 193] width 1008 height 30
type input "C:\fakepath\QXSUF_personalization_report (1).csv"
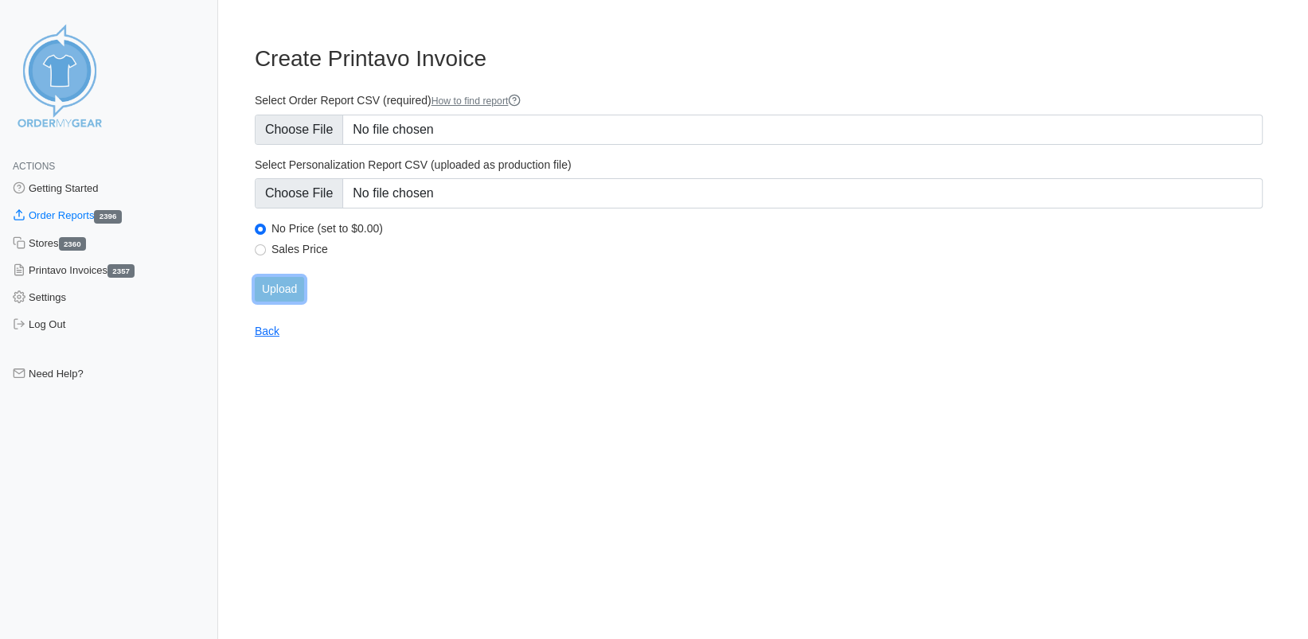
click at [276, 288] on input "Upload" at bounding box center [279, 289] width 49 height 25
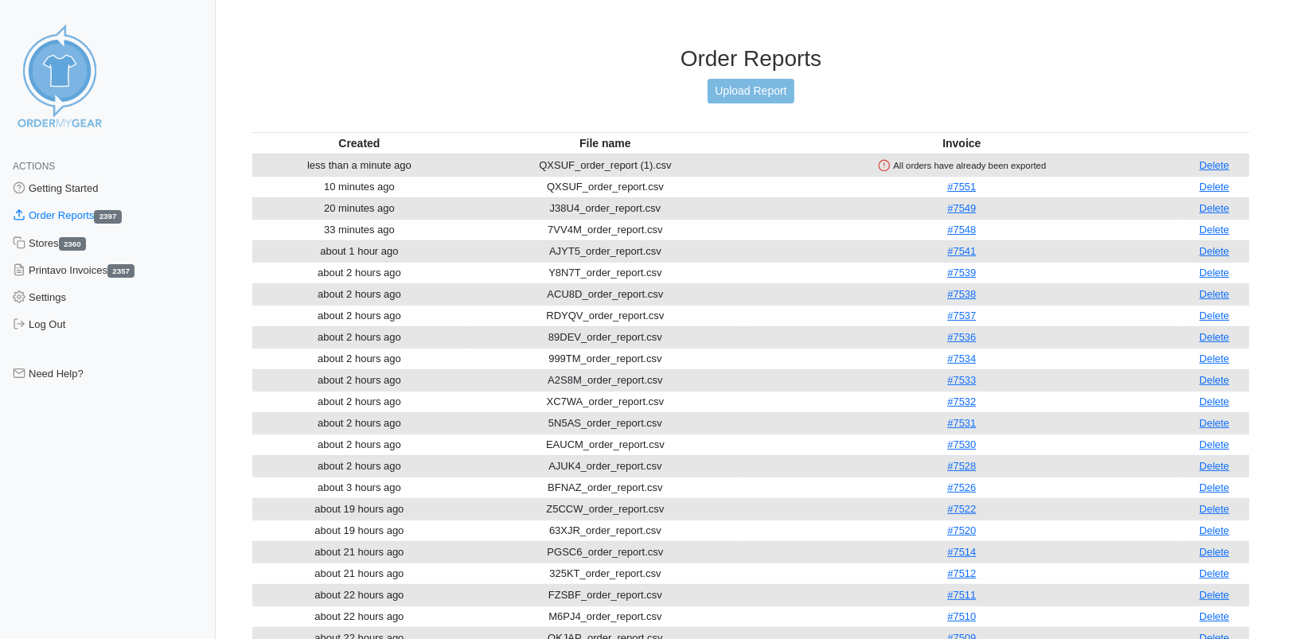
drag, startPoint x: 1217, startPoint y: 166, endPoint x: 735, endPoint y: 133, distance: 483.5
click at [1217, 166] on link "Delete" at bounding box center [1215, 165] width 30 height 12
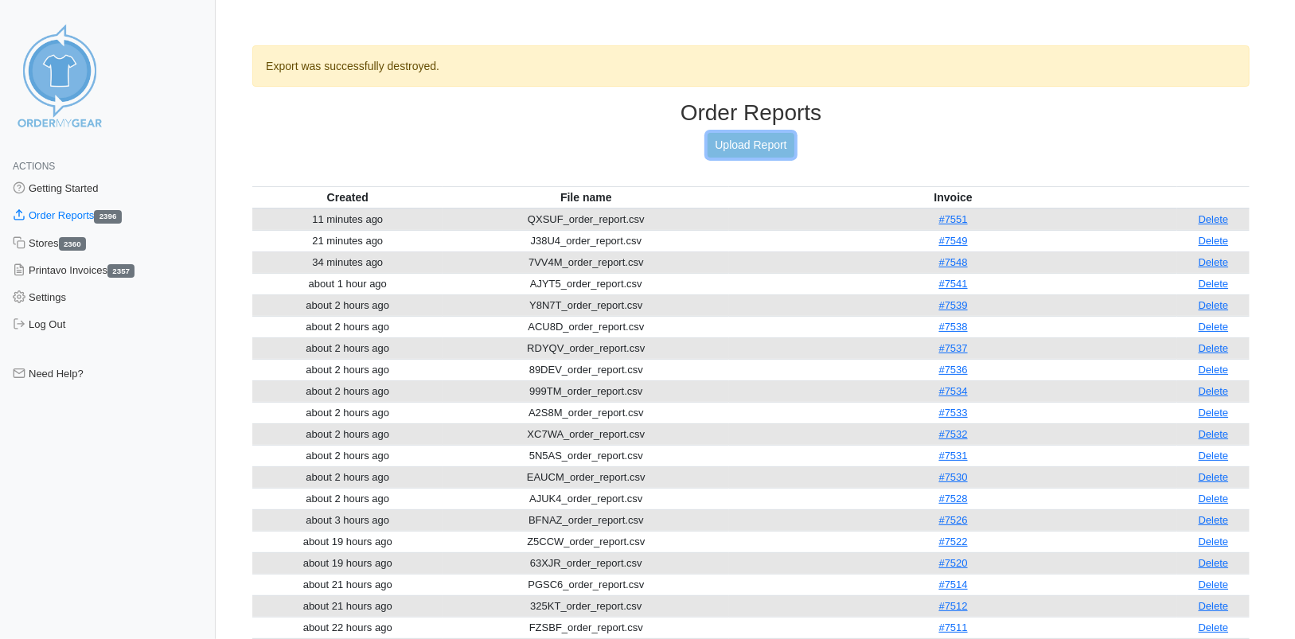
click at [754, 155] on link "Upload Report" at bounding box center [751, 145] width 86 height 25
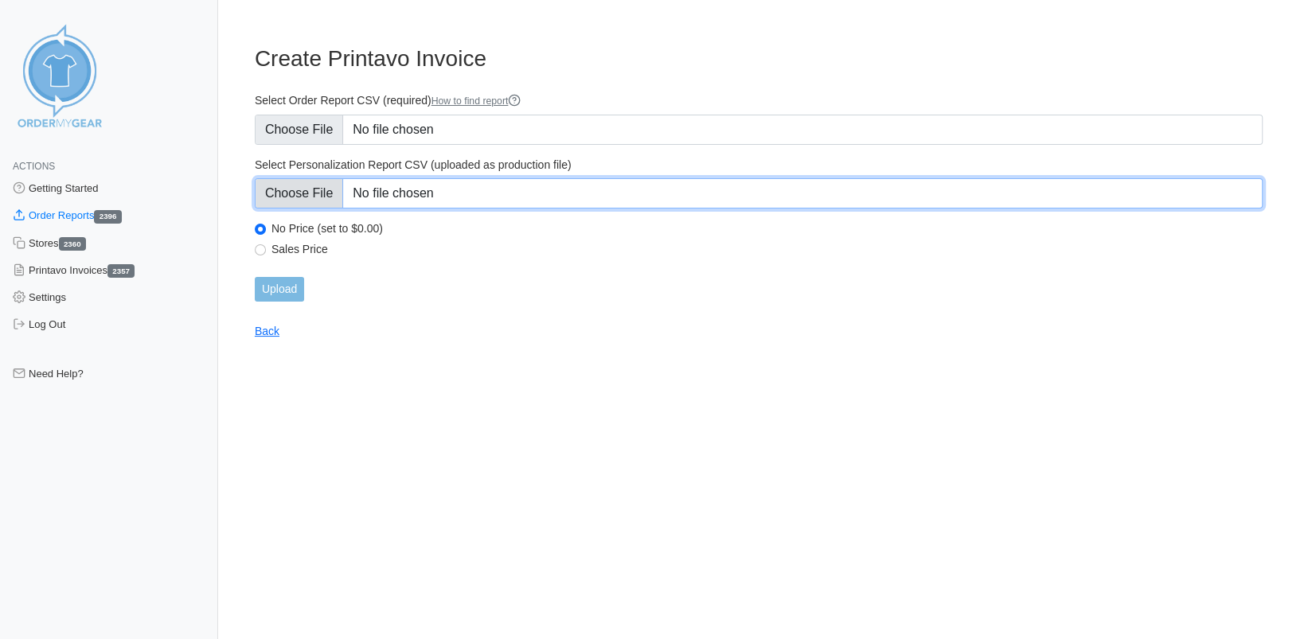
click at [307, 189] on input "Select Personalization Report CSV (uploaded as production file)" at bounding box center [759, 193] width 1008 height 30
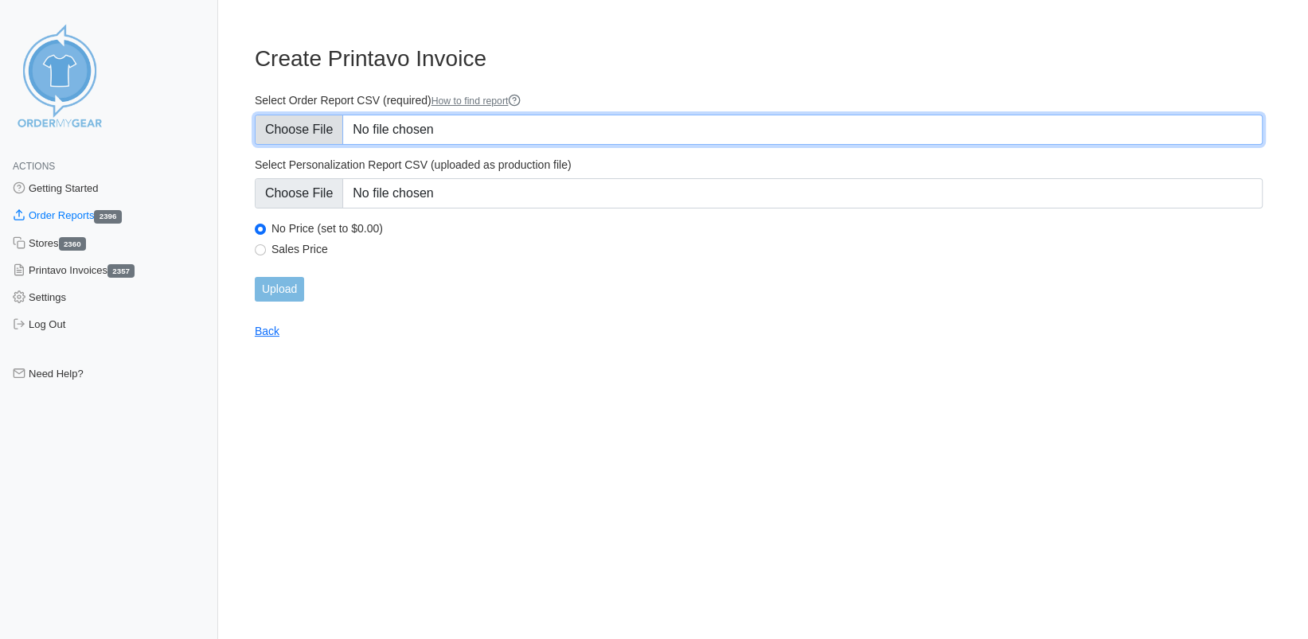
click at [314, 128] on input "Select Order Report CSV (required) How to find report" at bounding box center [759, 130] width 1008 height 30
type input "C:\fakepath\5MHM3_order_report.csv"
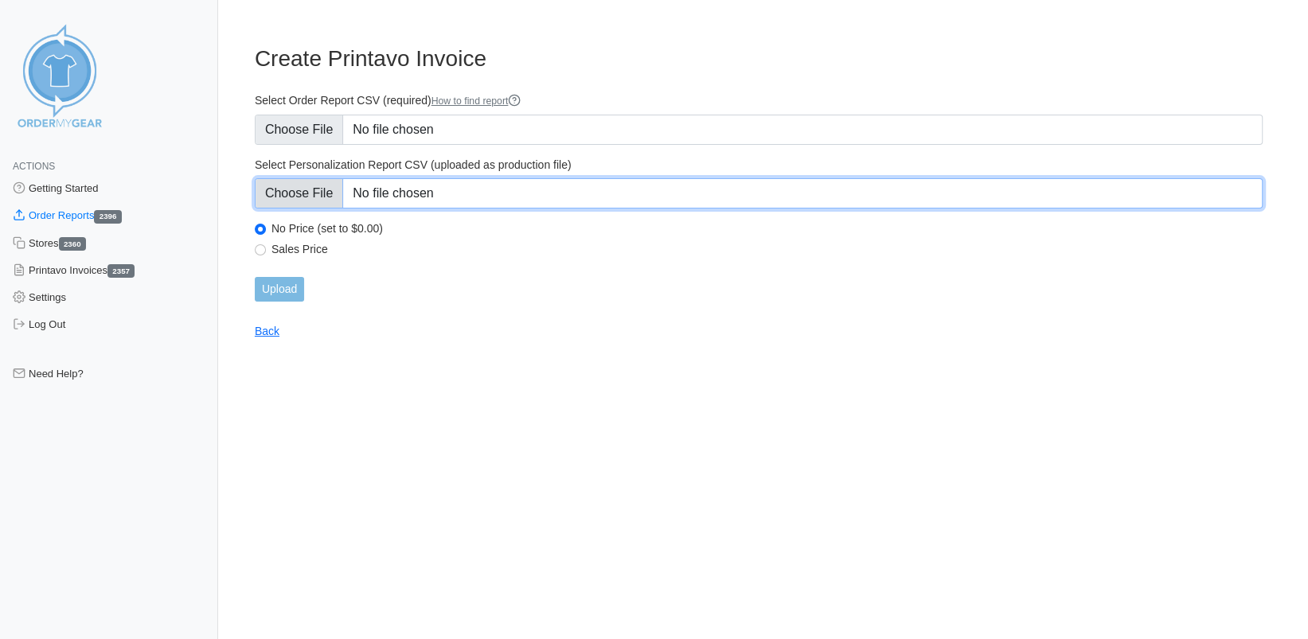
click at [315, 186] on input "Select Personalization Report CSV (uploaded as production file)" at bounding box center [759, 193] width 1008 height 30
type input "C:\fakepath\5MHM3_personalization_report.csv"
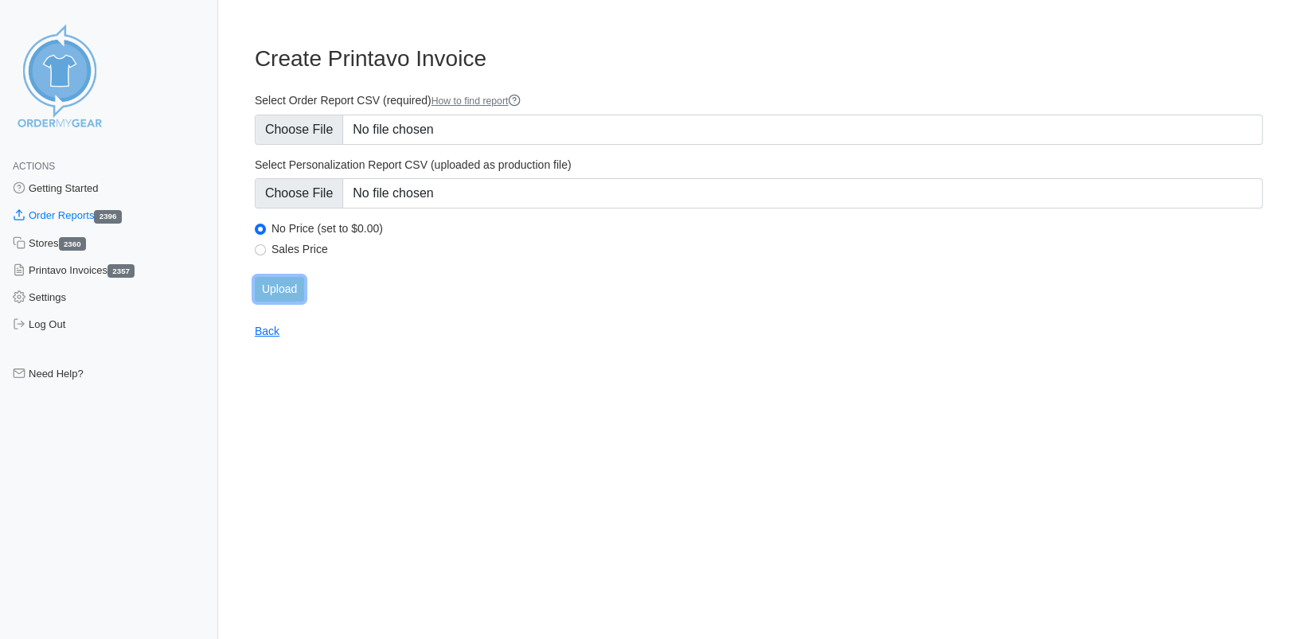
click at [302, 295] on input "Upload" at bounding box center [279, 289] width 49 height 25
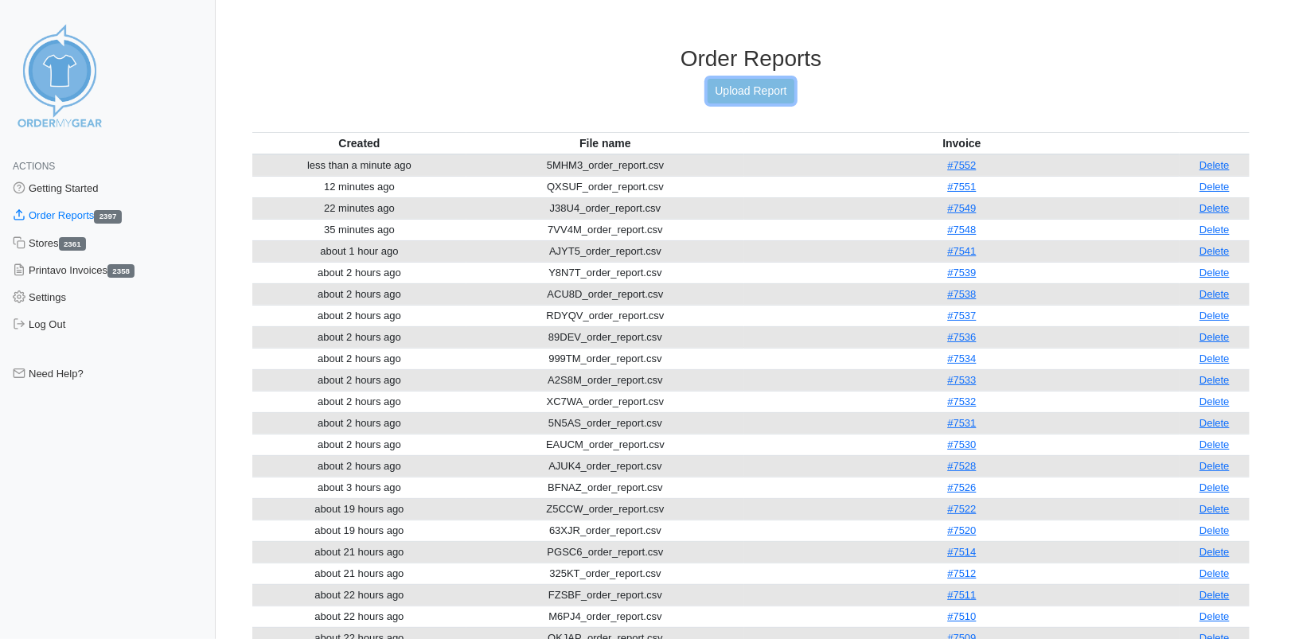
click at [725, 93] on link "Upload Report" at bounding box center [751, 91] width 86 height 25
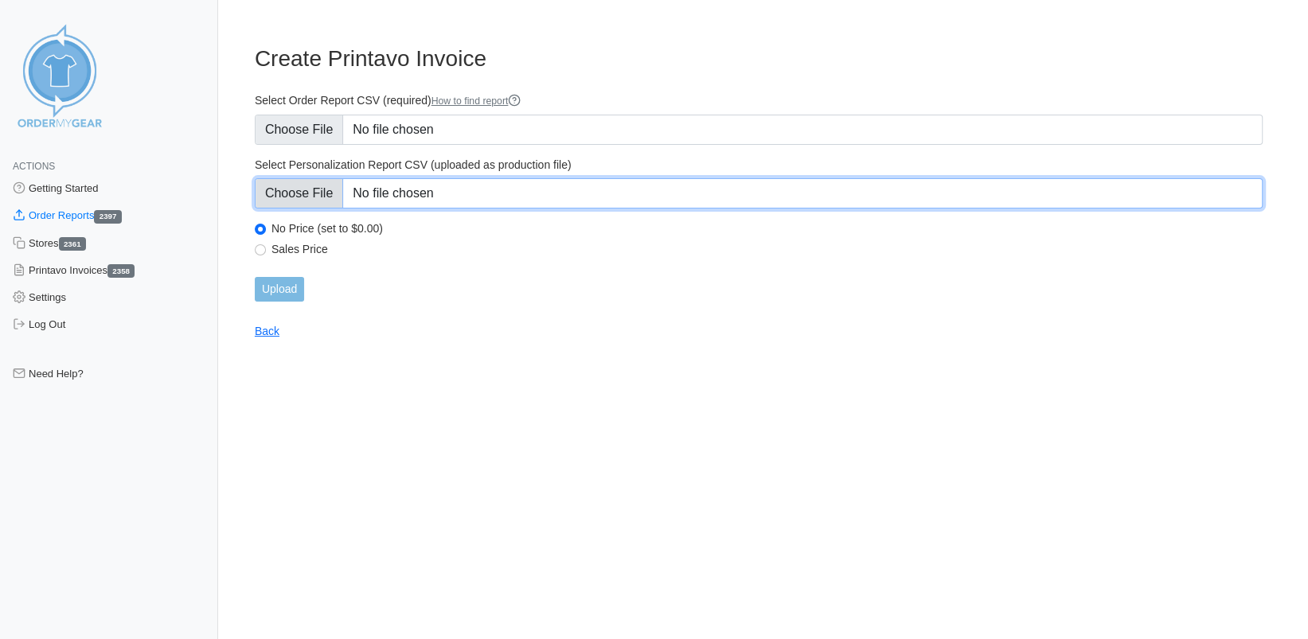
click at [298, 198] on input "Select Personalization Report CSV (uploaded as production file)" at bounding box center [759, 193] width 1008 height 30
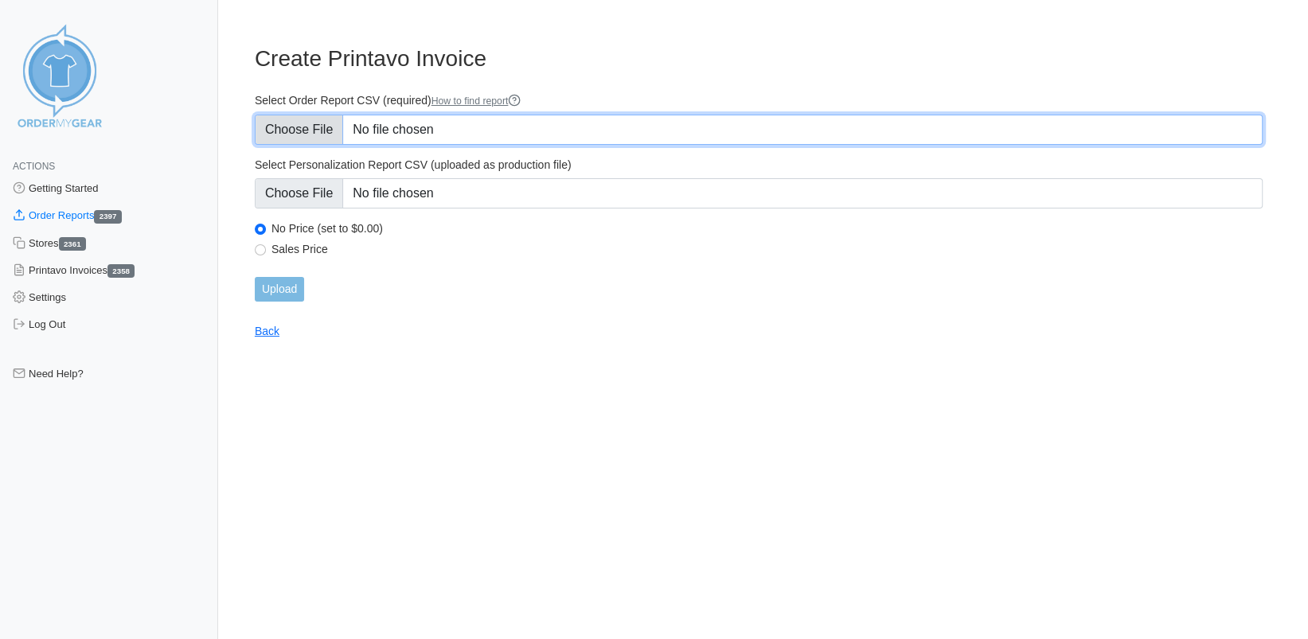
click at [306, 132] on input "Select Order Report CSV (required) How to find report" at bounding box center [759, 130] width 1008 height 30
type input "C:\fakepath\SNT97_order_report.csv"
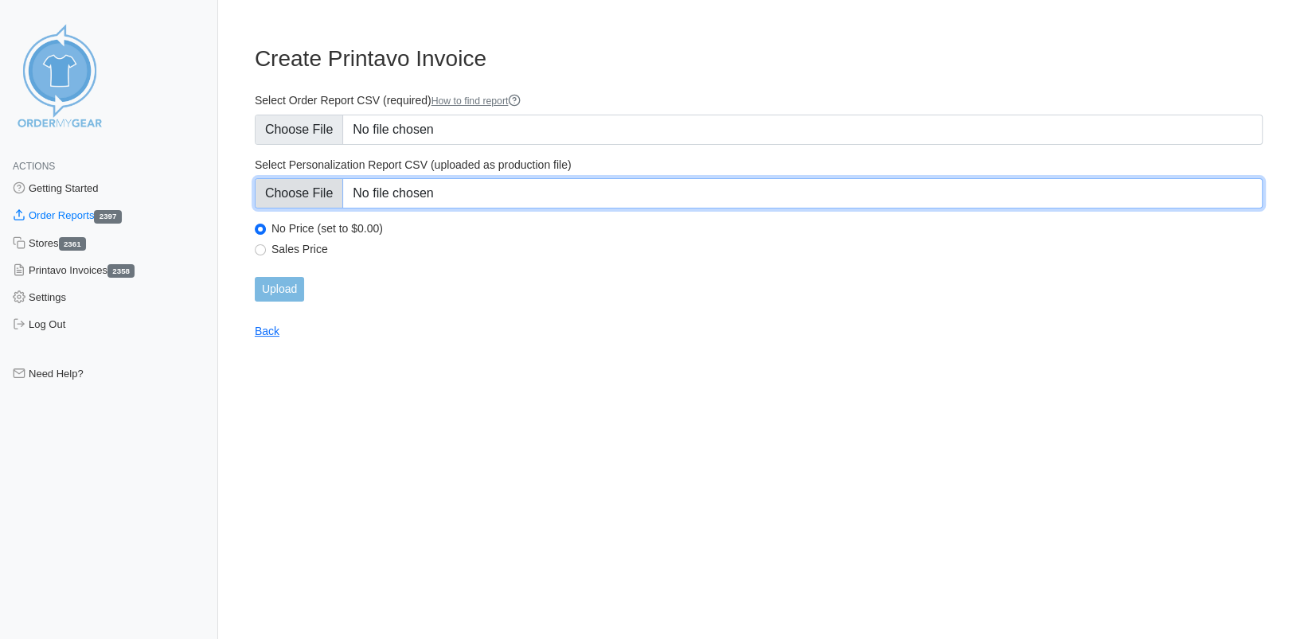
click at [318, 198] on input "Select Personalization Report CSV (uploaded as production file)" at bounding box center [759, 193] width 1008 height 30
type input "C:\fakepath\SNT97_personalization_report.csv"
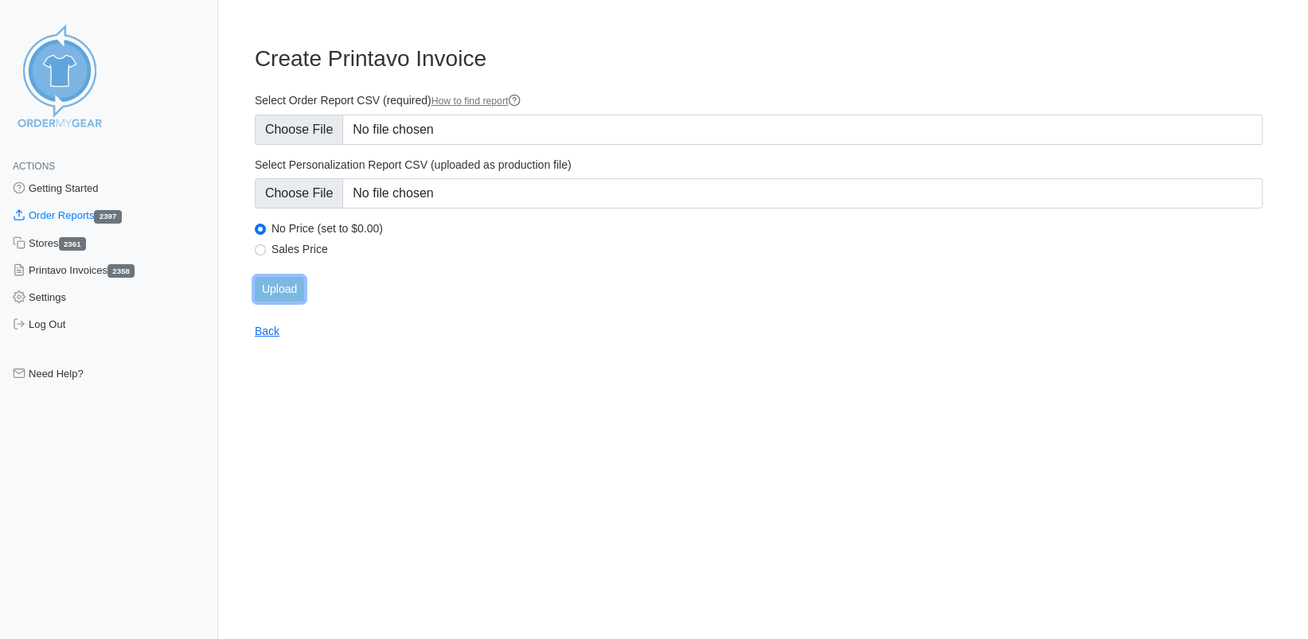
click at [285, 293] on input "Upload" at bounding box center [279, 289] width 49 height 25
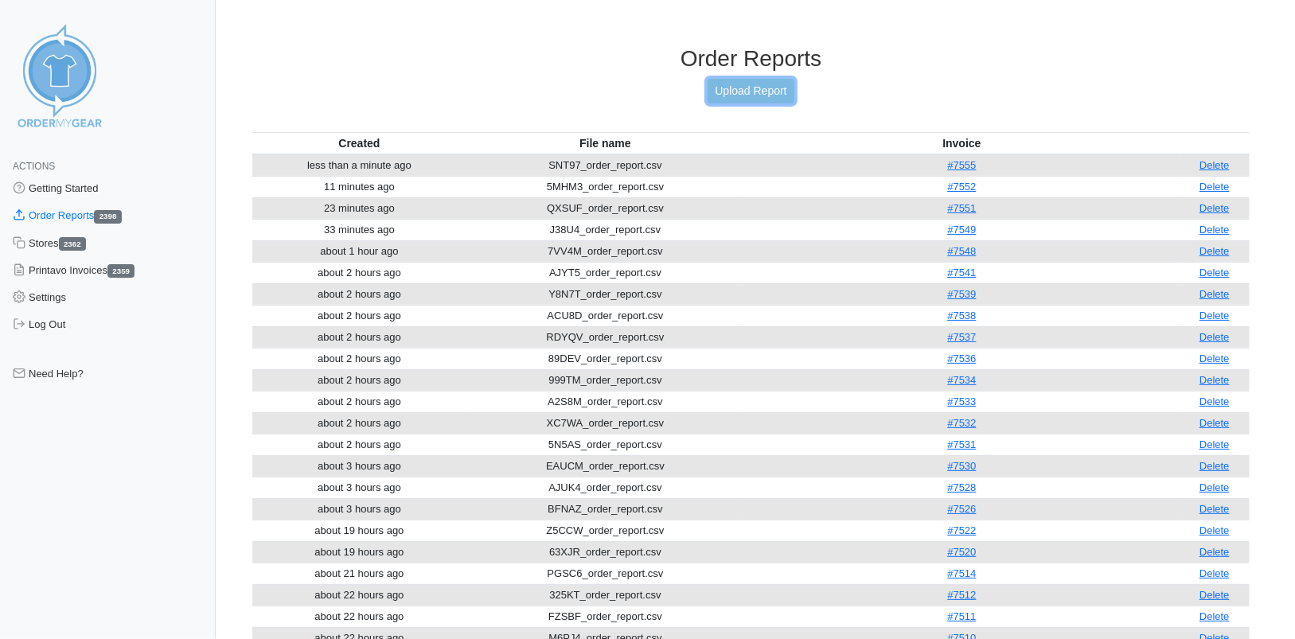
click at [746, 90] on link "Upload Report" at bounding box center [751, 91] width 86 height 25
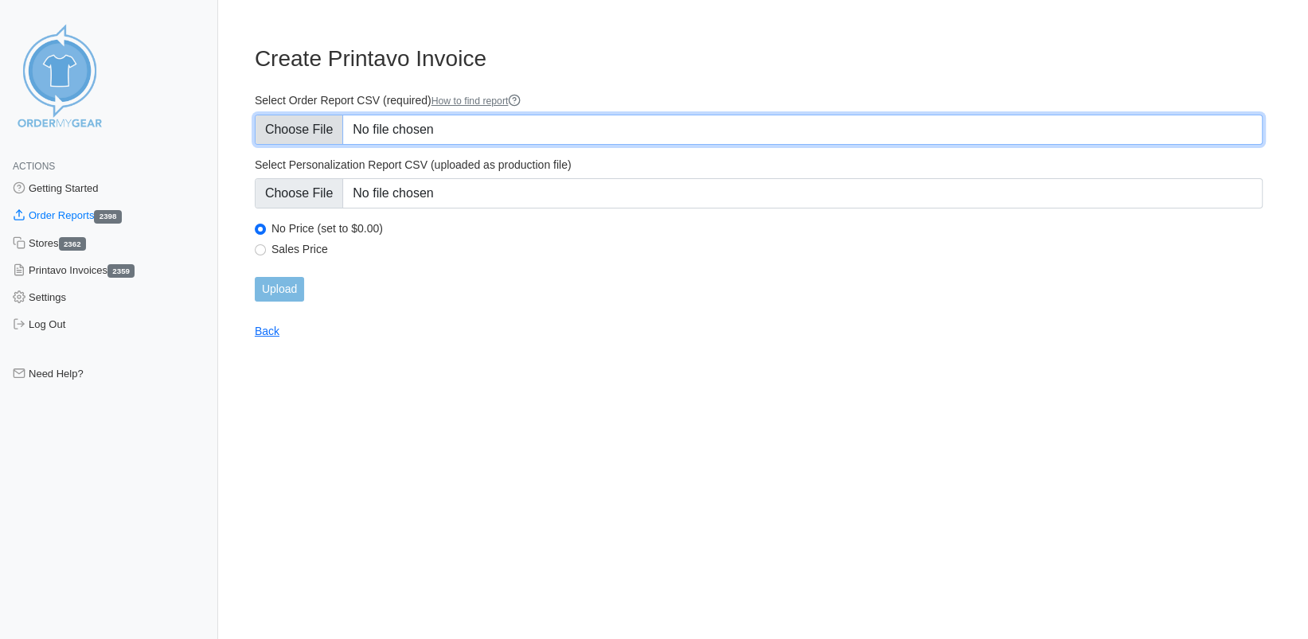
click at [305, 128] on input "Select Order Report CSV (required) How to find report" at bounding box center [759, 130] width 1008 height 30
type input "C:\fakepath\8FXQ2_order_report.csv"
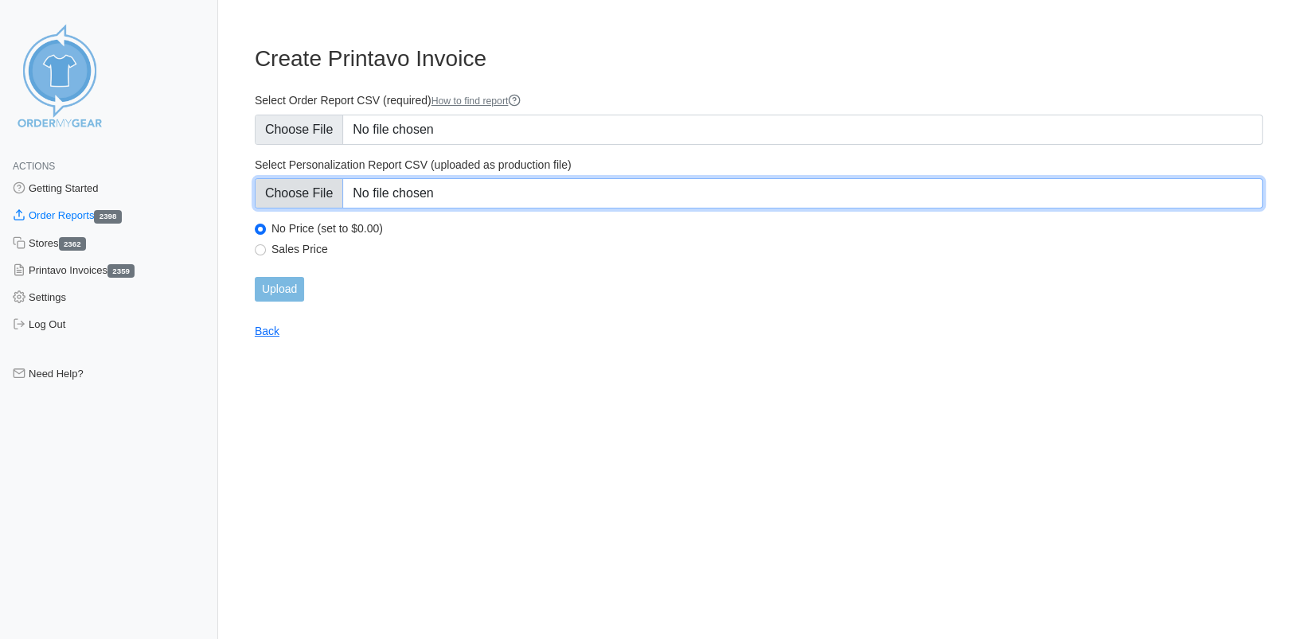
click at [306, 196] on input "Select Personalization Report CSV (uploaded as production file)" at bounding box center [759, 193] width 1008 height 30
type input "C:\fakepath\8FXQ2_personalization_report.csv"
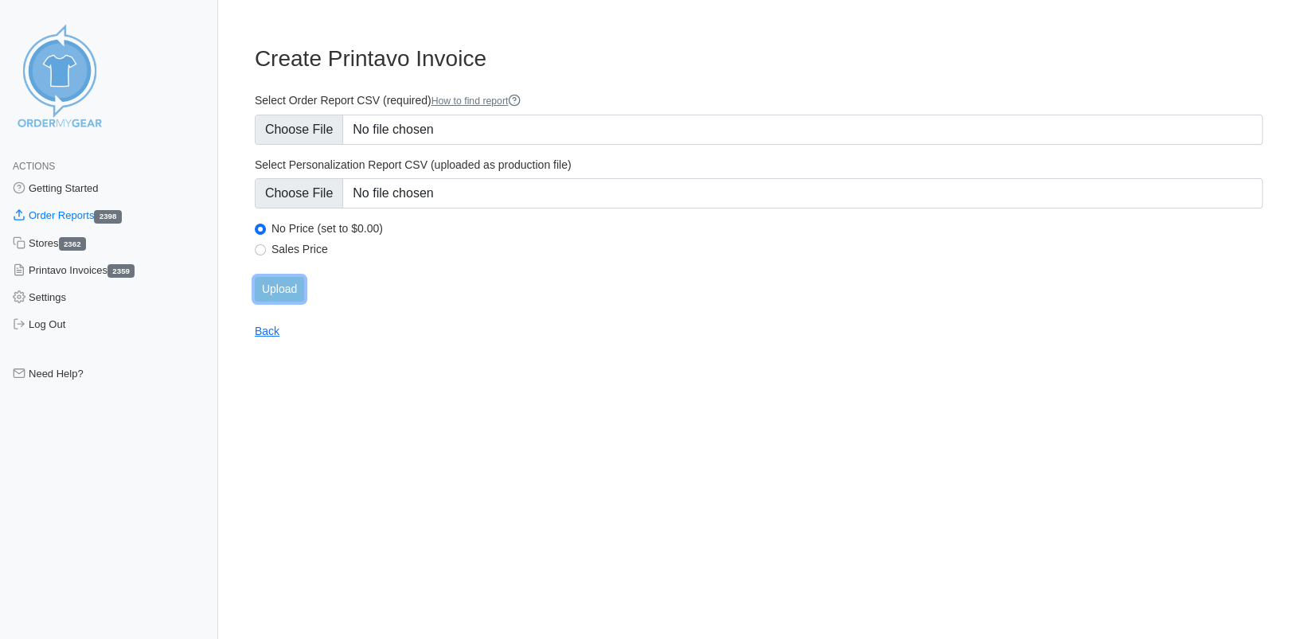
click at [288, 290] on input "Upload" at bounding box center [279, 289] width 49 height 25
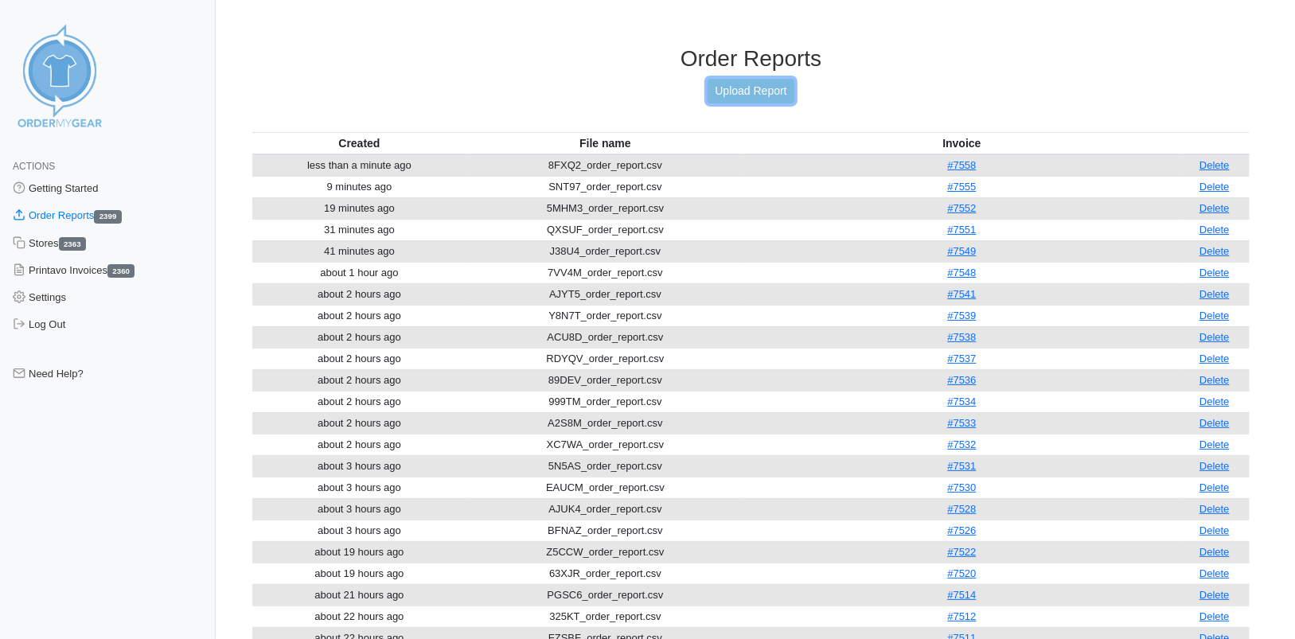
click at [749, 88] on link "Upload Report" at bounding box center [751, 91] width 86 height 25
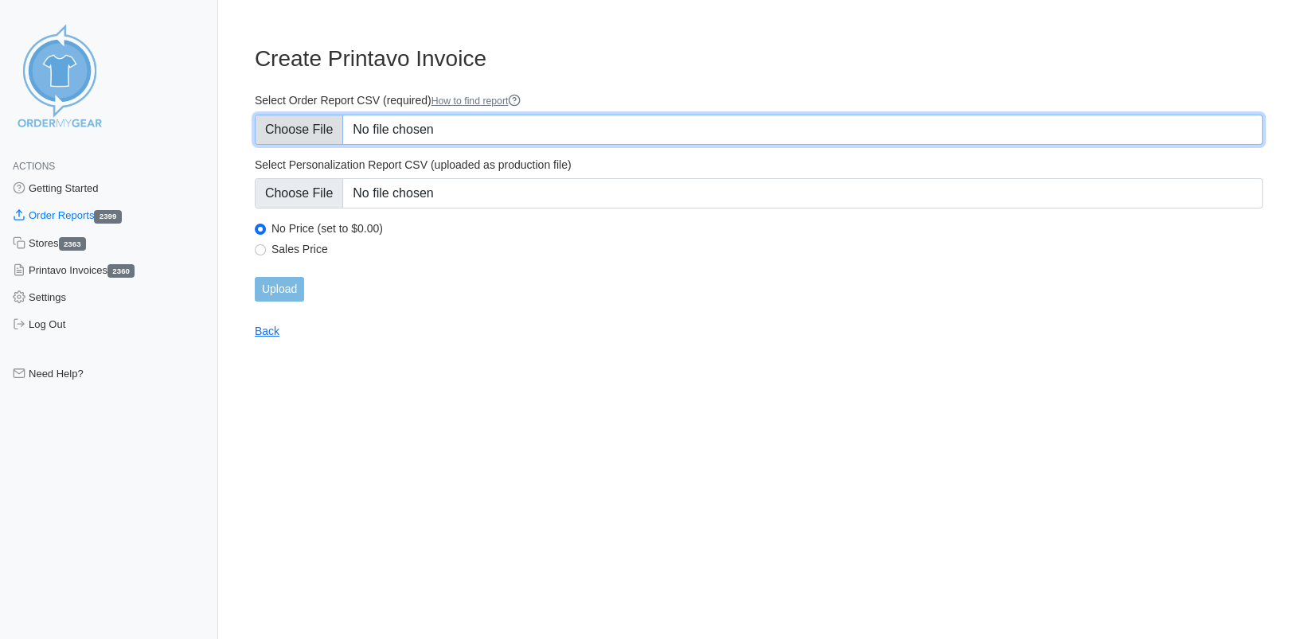
click at [314, 131] on input "Select Order Report CSV (required) How to find report" at bounding box center [759, 130] width 1008 height 30
type input "C:\fakepath\8DPVU_order_report.csv"
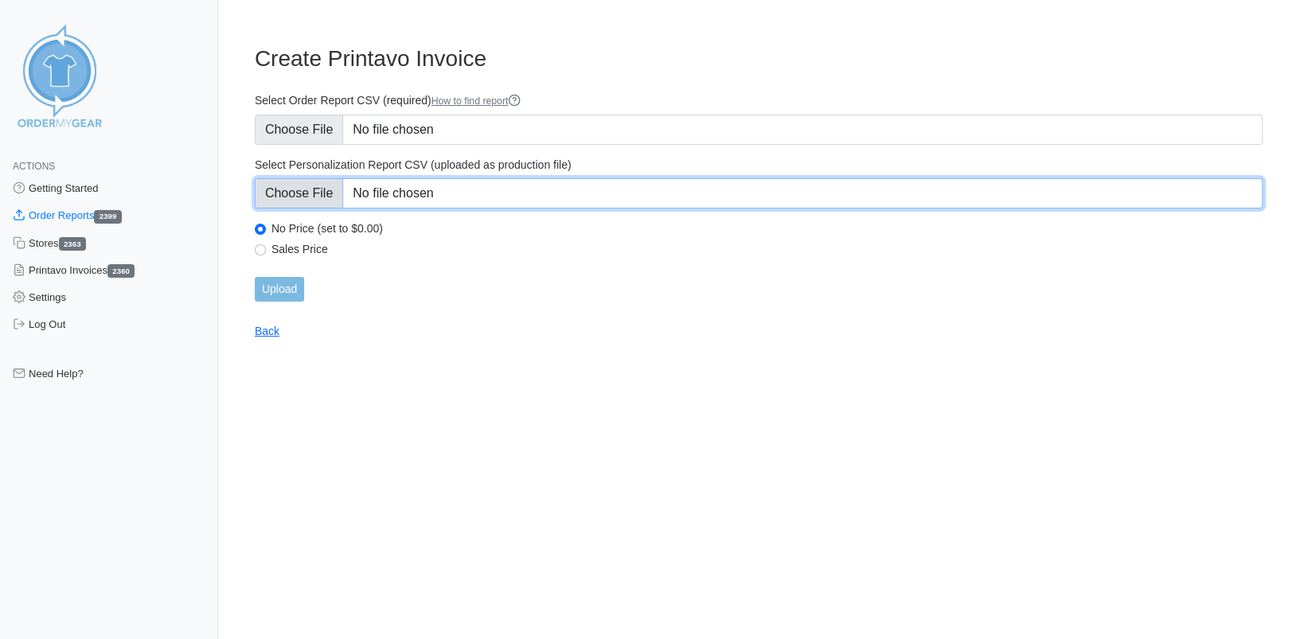
click at [310, 193] on input "Select Personalization Report CSV (uploaded as production file)" at bounding box center [759, 193] width 1008 height 30
type input "C:\fakepath\8DPVU_personalization_report.csv"
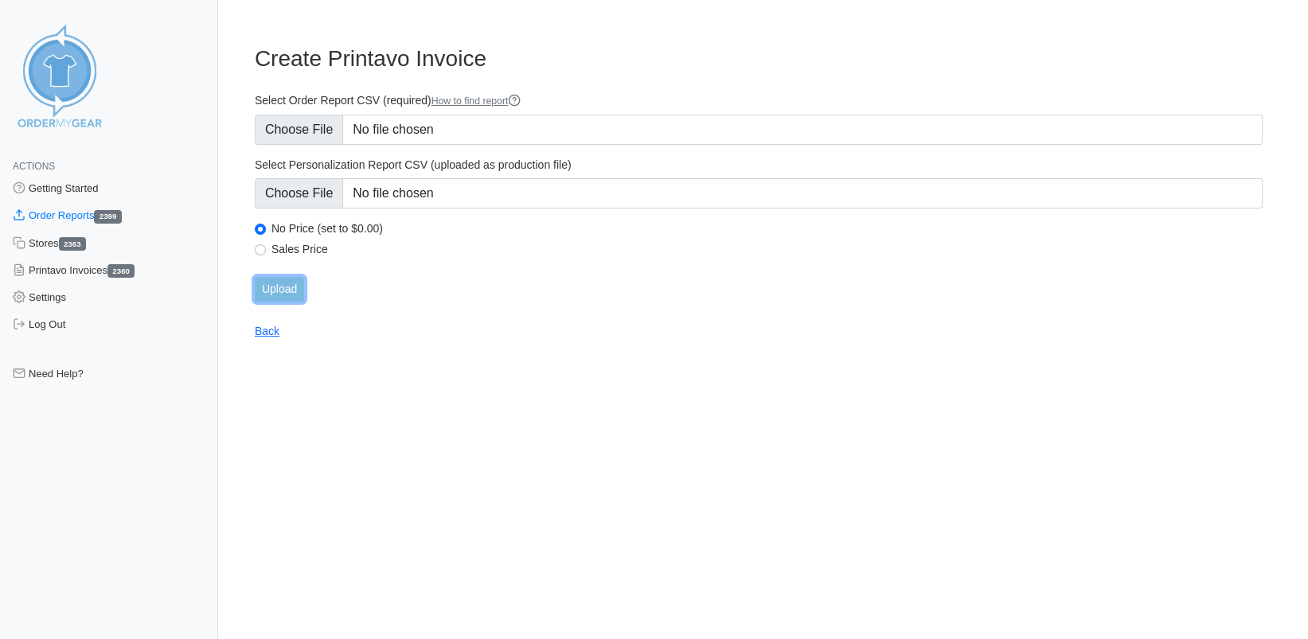
click at [275, 286] on input "Upload" at bounding box center [279, 289] width 49 height 25
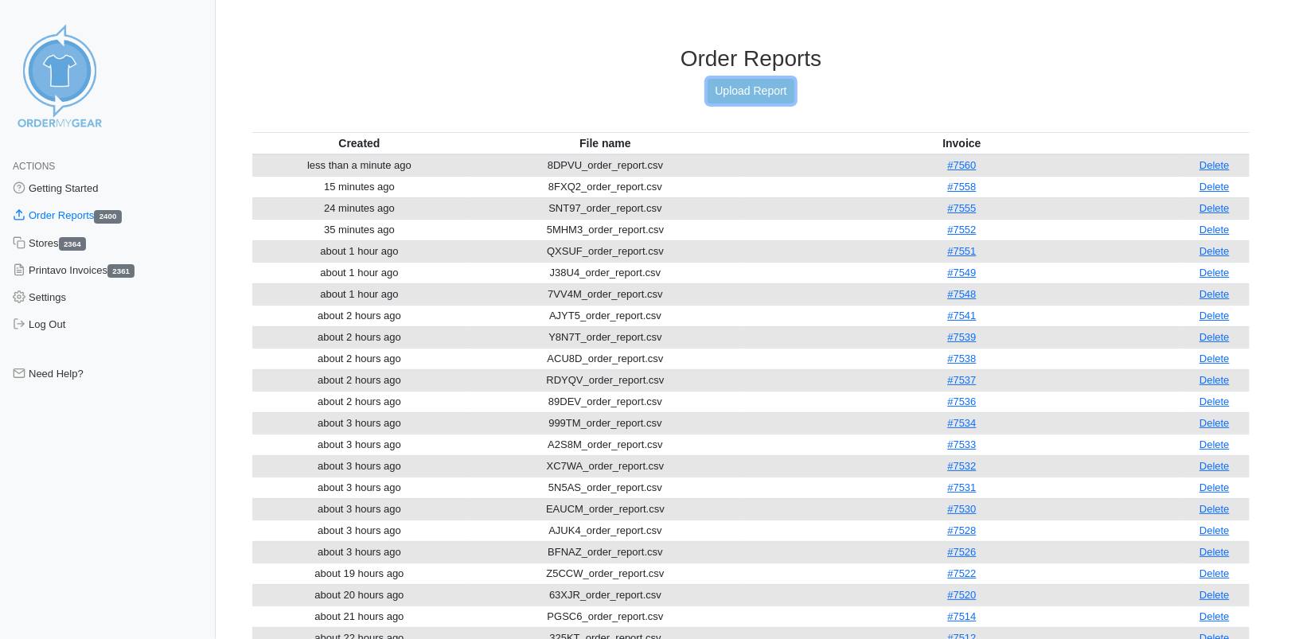
click at [760, 85] on link "Upload Report" at bounding box center [751, 91] width 86 height 25
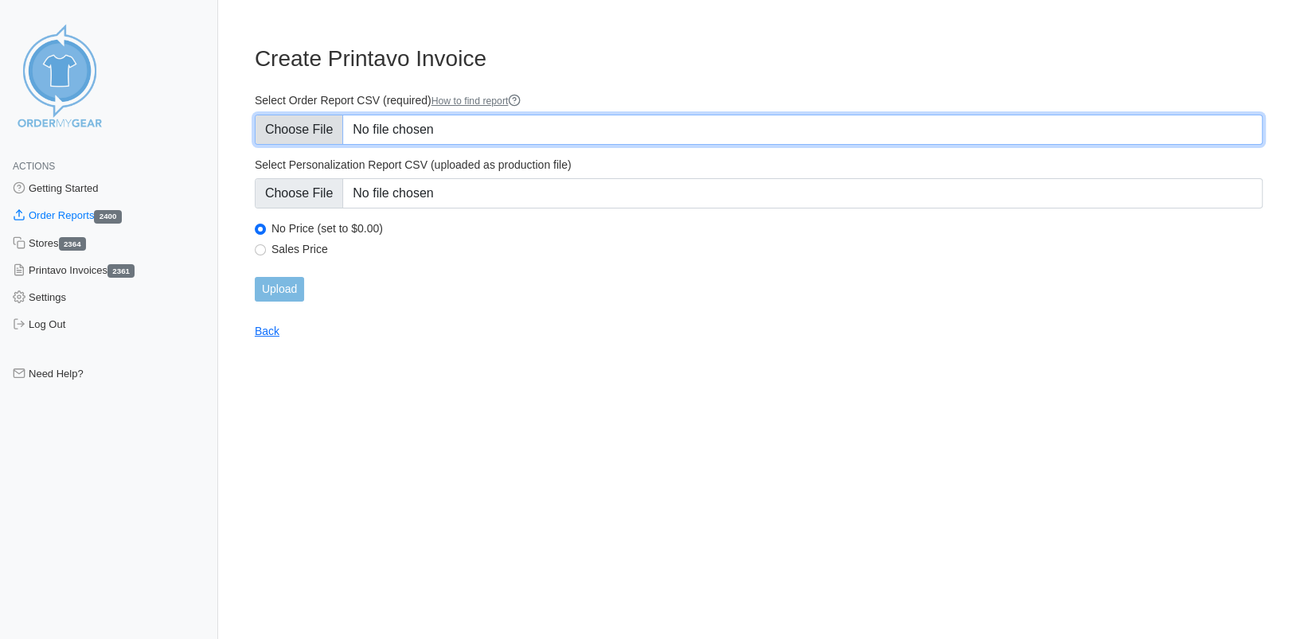
click at [276, 127] on input "Select Order Report CSV (required) How to find report" at bounding box center [759, 130] width 1008 height 30
type input "C:\fakepath\5X66C_order_report.csv"
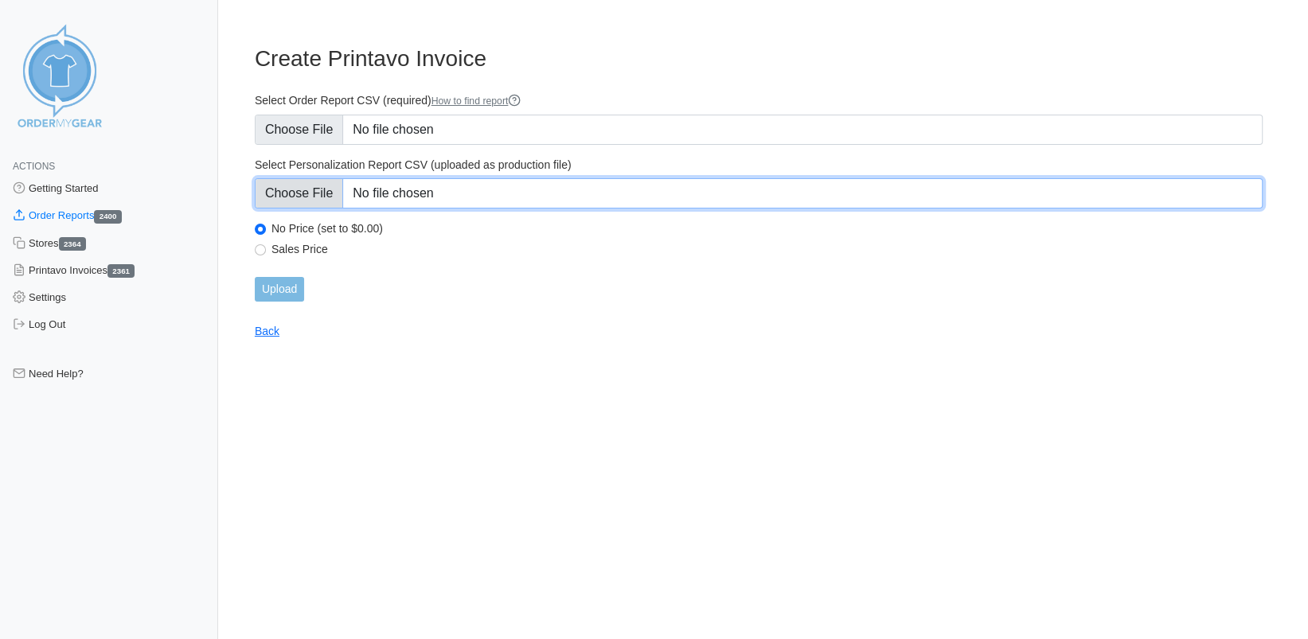
click at [295, 193] on input "Select Personalization Report CSV (uploaded as production file)" at bounding box center [759, 193] width 1008 height 30
type input "C:\fakepath\5X66C_personalization_report.csv"
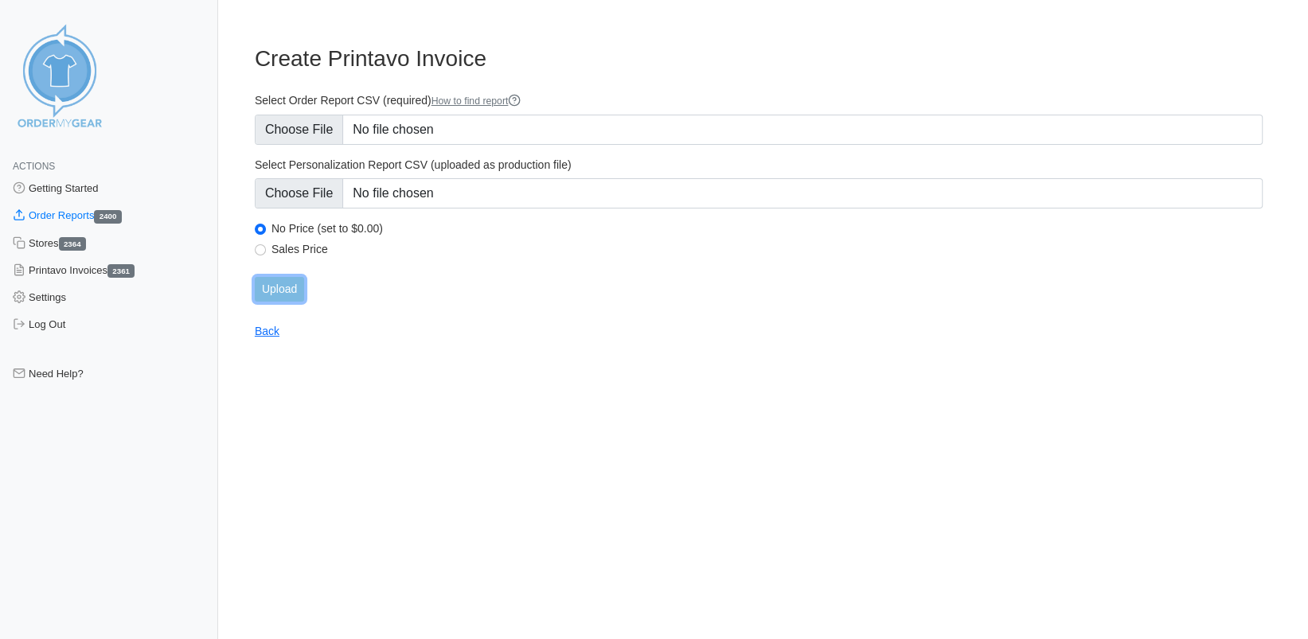
click at [275, 292] on input "Upload" at bounding box center [279, 289] width 49 height 25
